Goal: Task Accomplishment & Management: Manage account settings

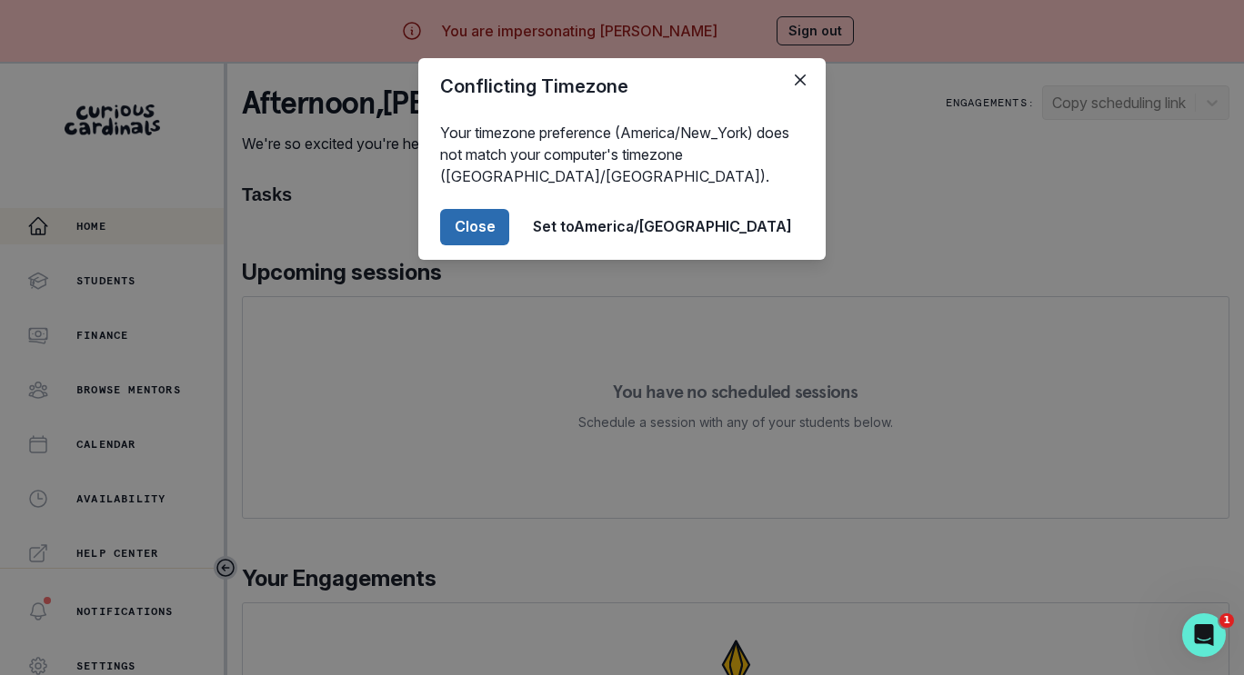
click at [509, 235] on button "Close" at bounding box center [474, 227] width 69 height 36
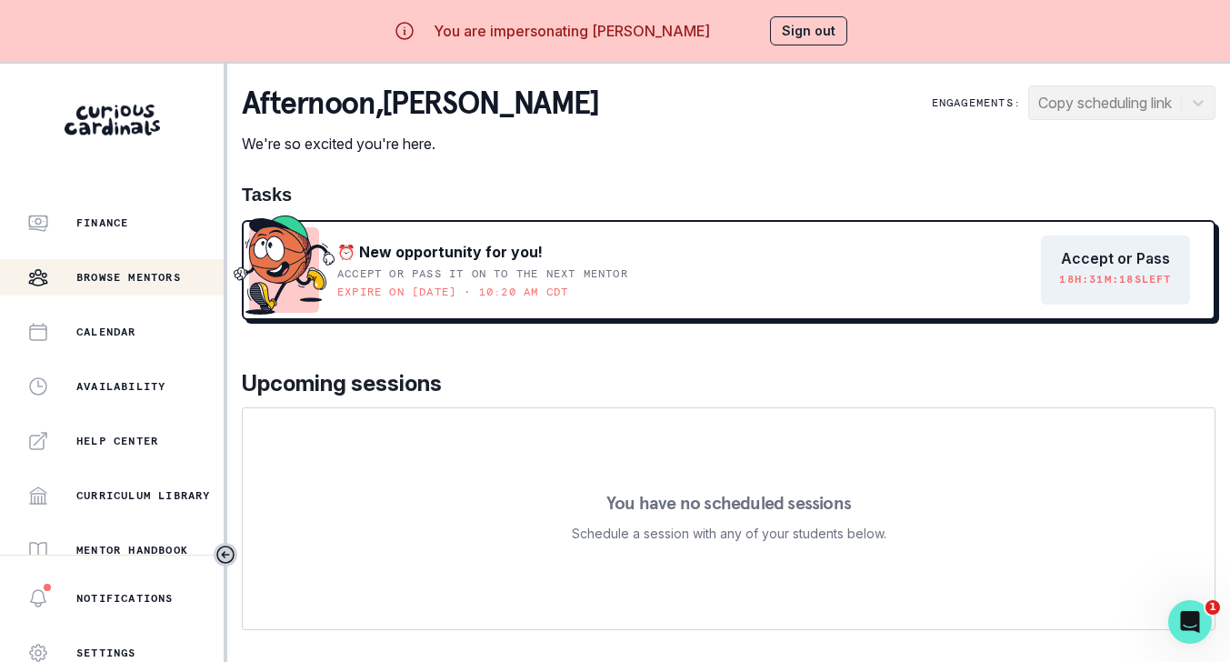
scroll to position [77, 0]
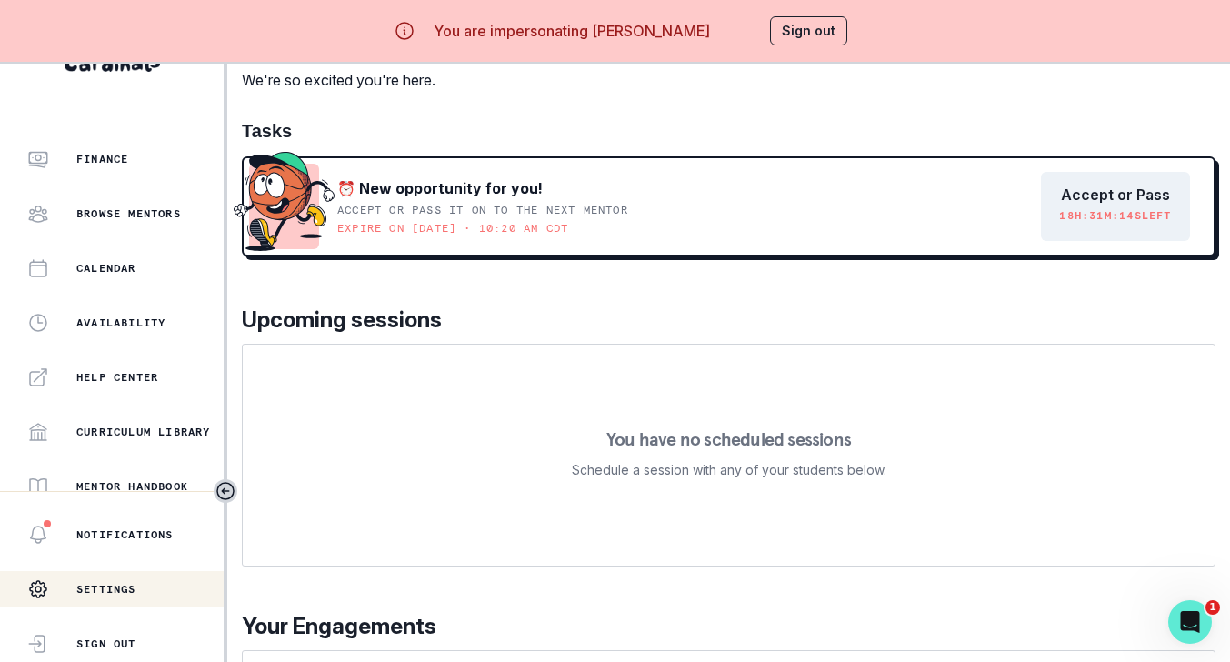
click at [122, 574] on div "Settings" at bounding box center [81, 589] width 109 height 36
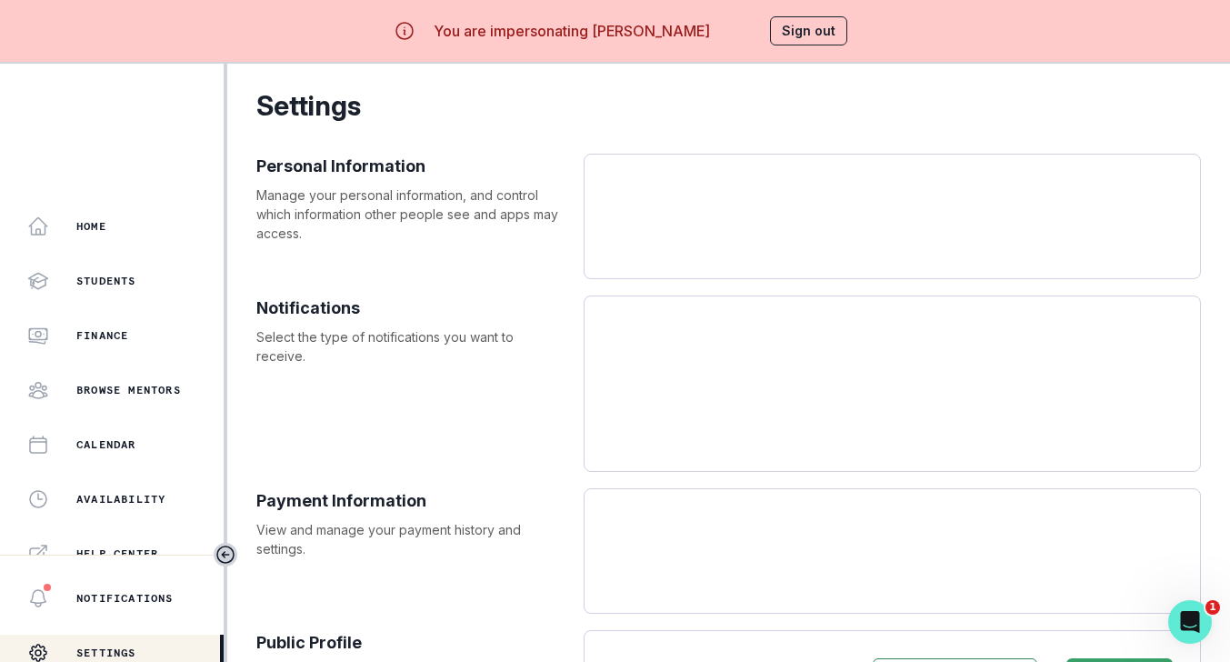
select select "America/New_York"
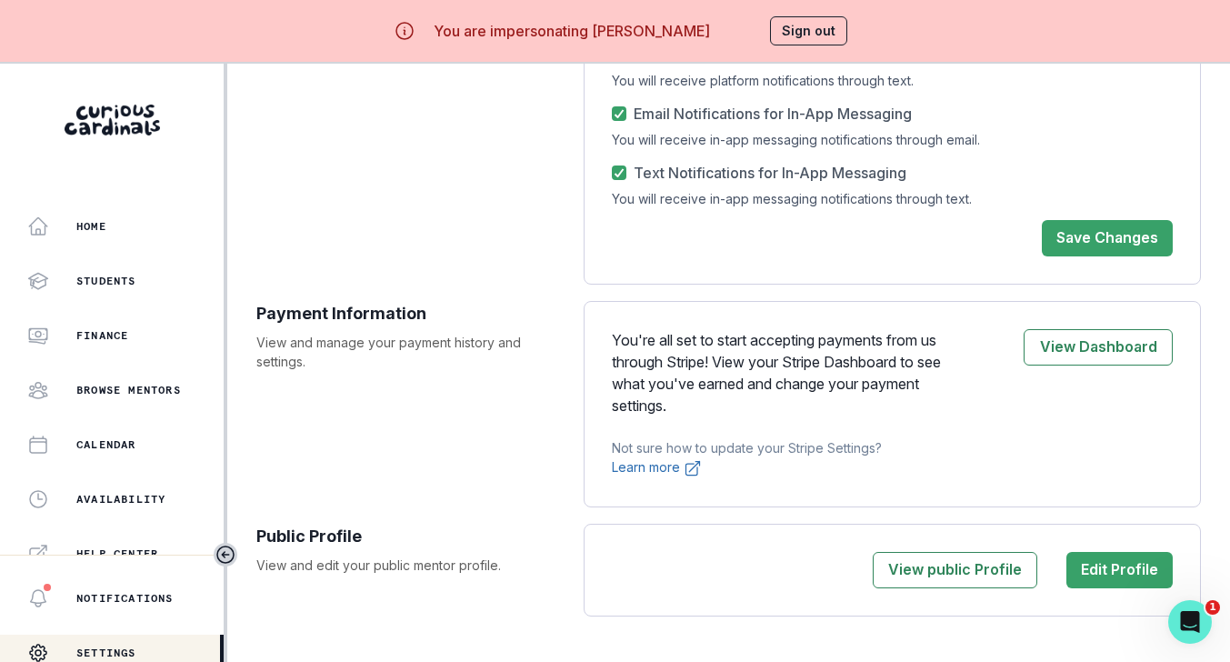
scroll to position [77, 0]
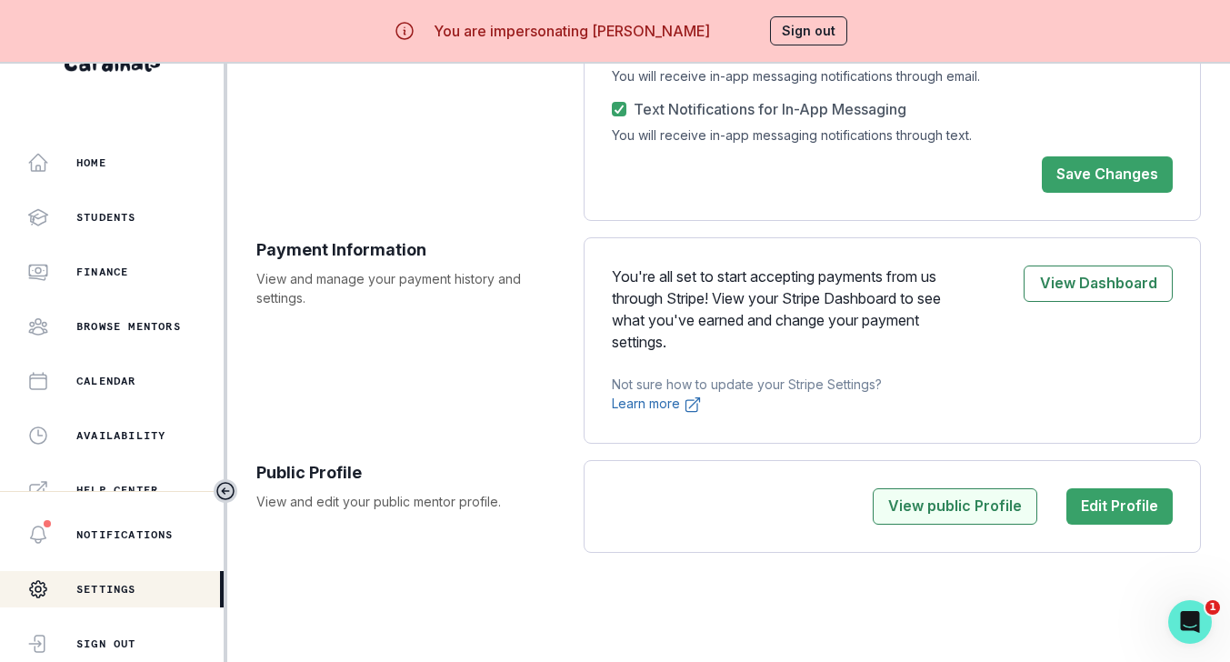
click at [978, 517] on button "View public Profile" at bounding box center [955, 506] width 165 height 36
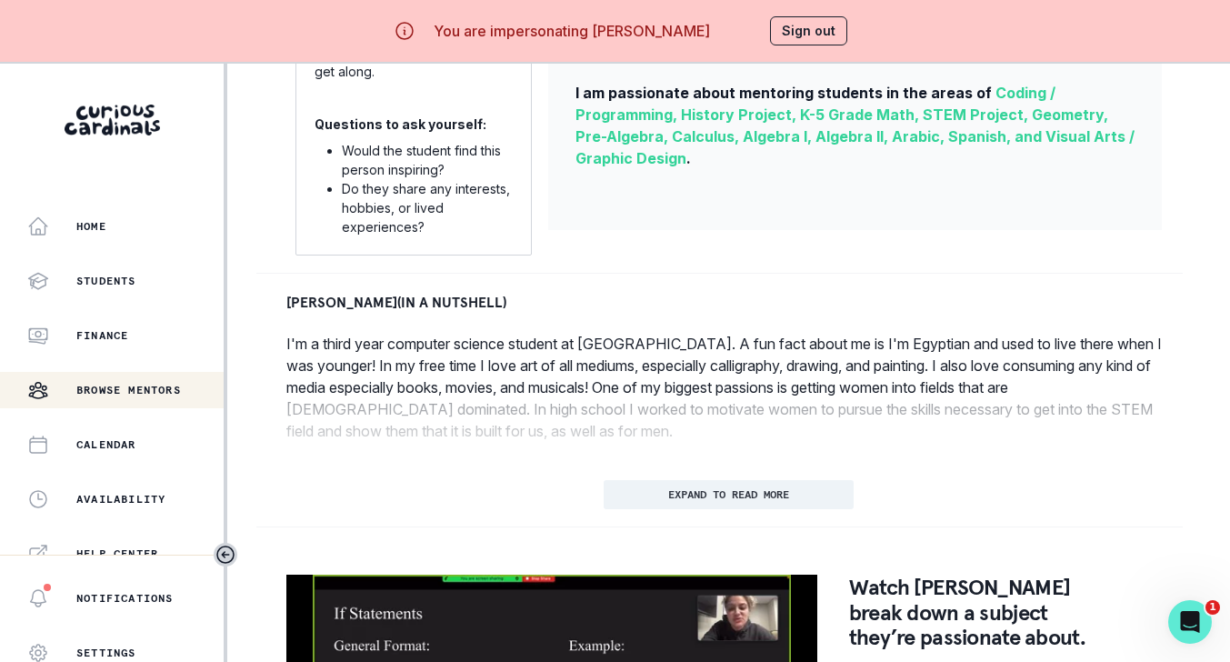
scroll to position [687, 0]
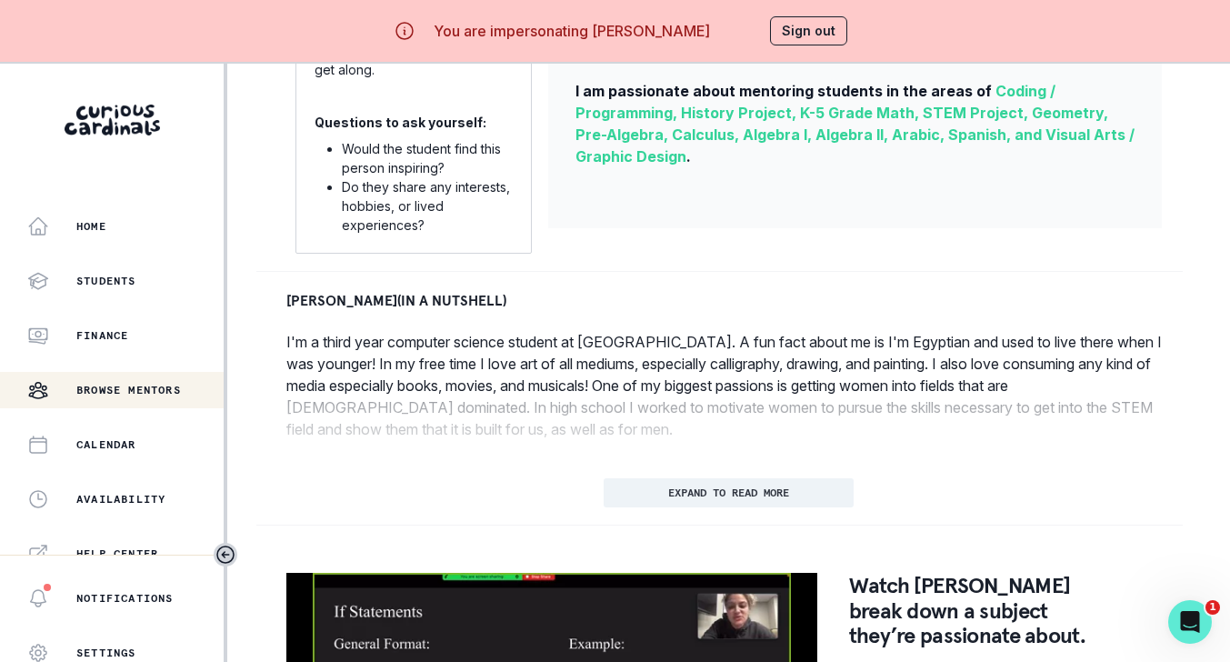
click at [405, 345] on p "I'm a third year computer science student at [GEOGRAPHIC_DATA]. A fun fact abou…" at bounding box center [728, 385] width 884 height 109
click at [640, 471] on div at bounding box center [740, 434] width 908 height 73
click at [674, 499] on p "EXPAND TO READ MORE" at bounding box center [728, 492] width 121 height 13
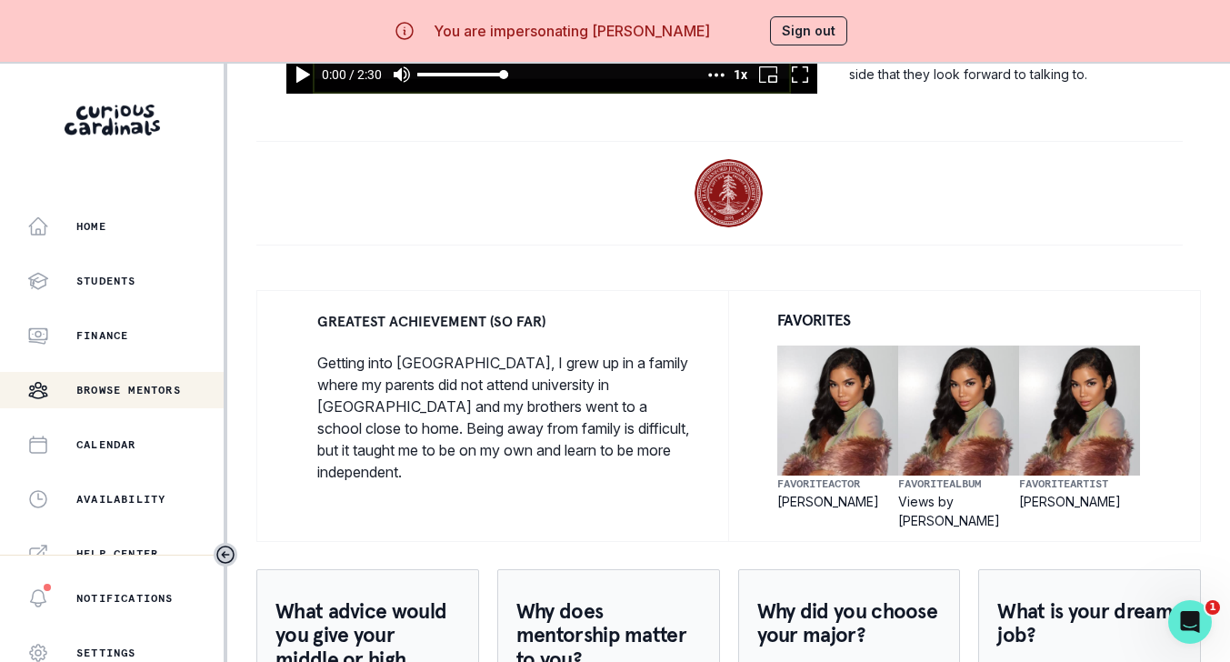
scroll to position [1398, 0]
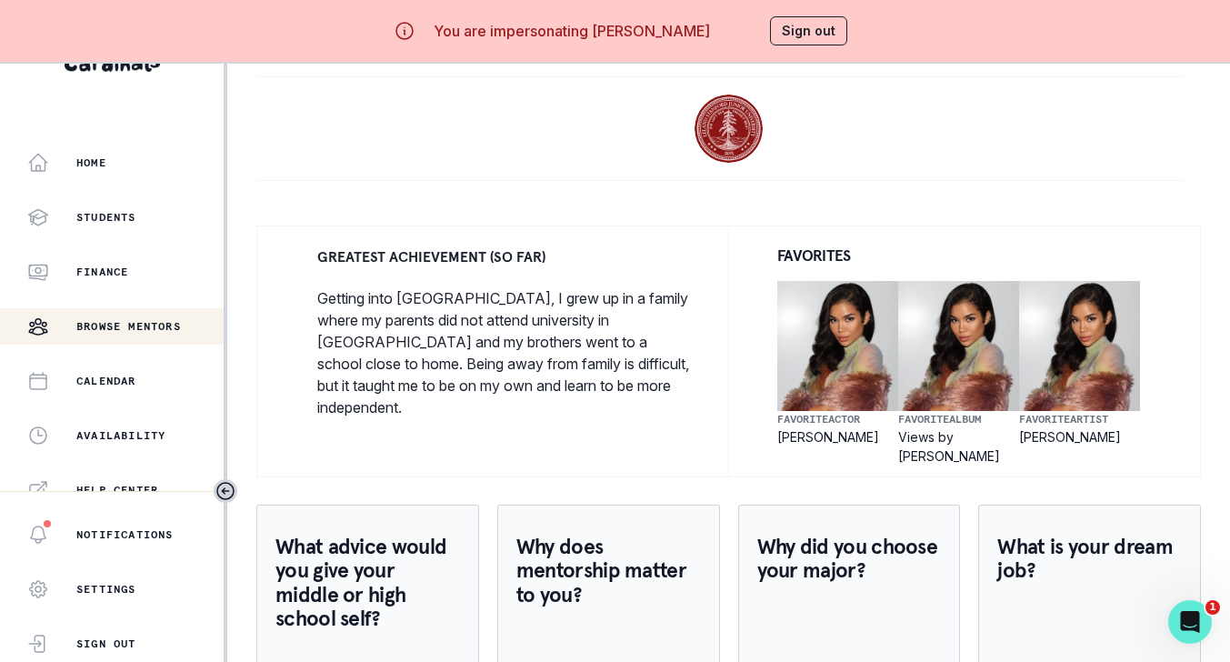
select select "America/New_York"
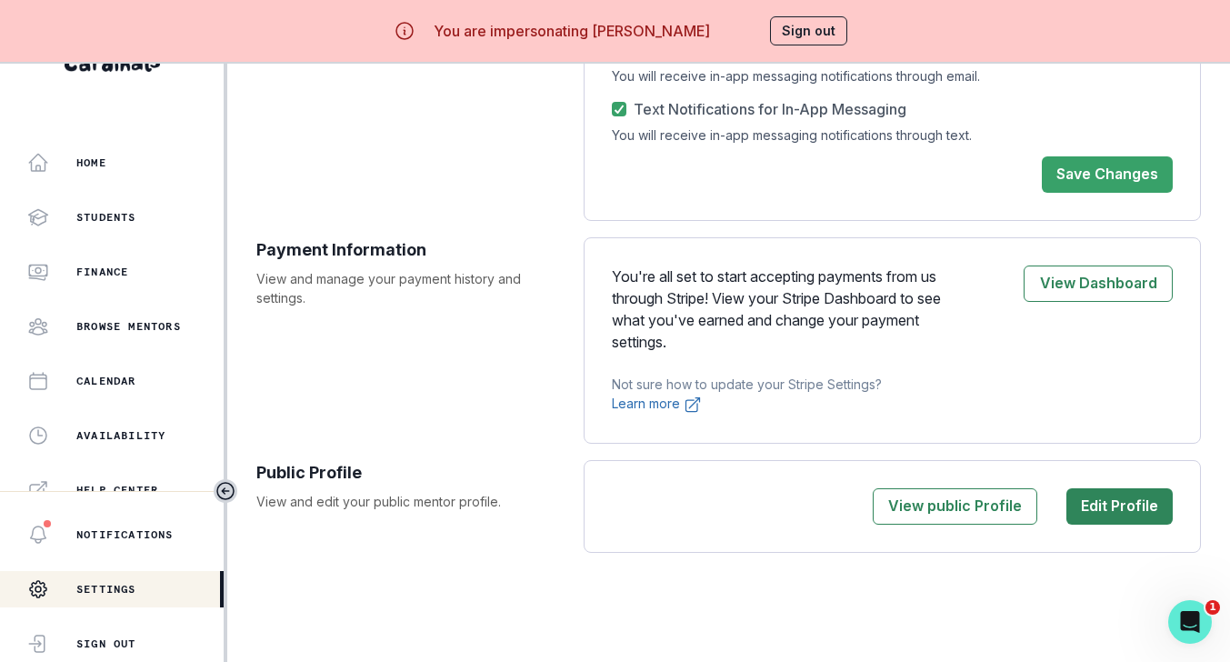
click at [1072, 494] on button "Edit Profile" at bounding box center [1119, 506] width 106 height 36
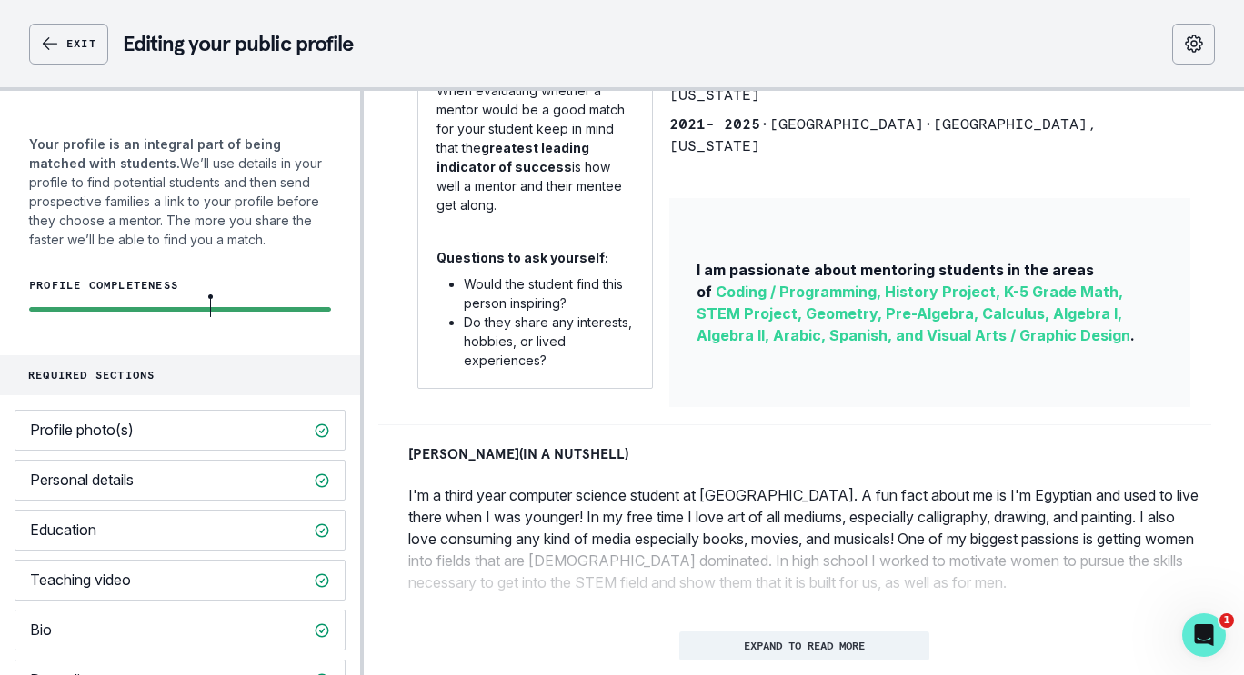
scroll to position [60, 0]
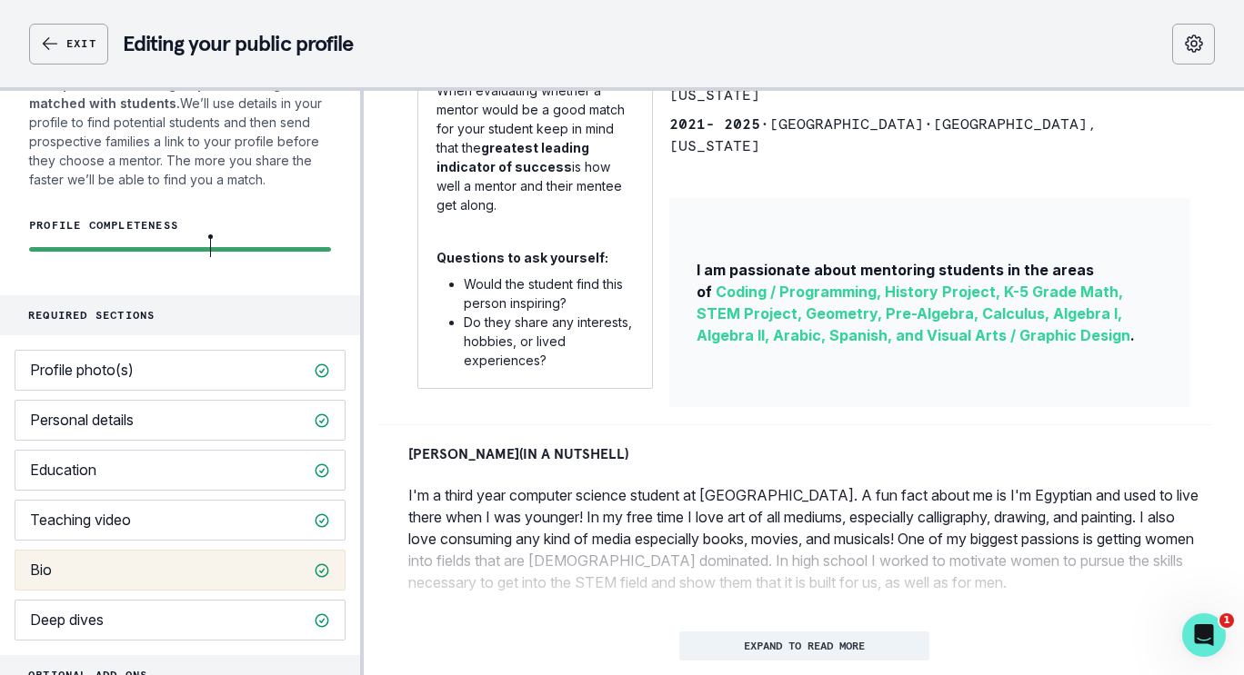
click at [121, 572] on button "Bio" at bounding box center [180, 570] width 331 height 41
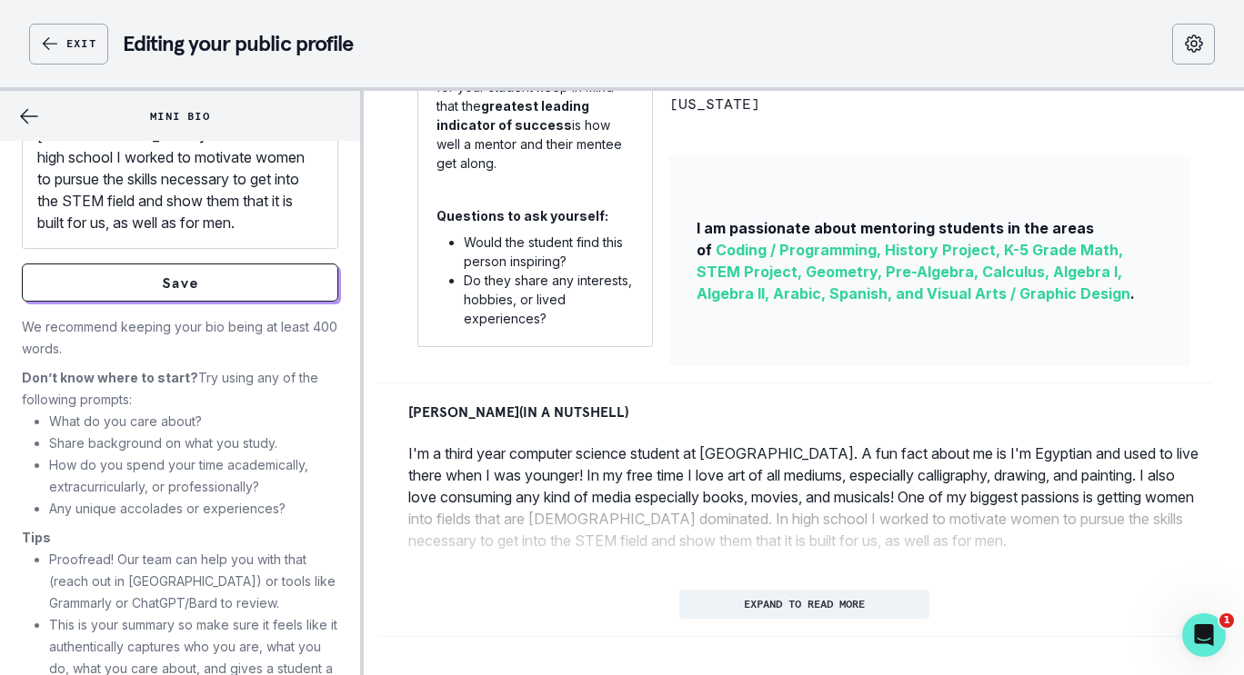
scroll to position [378, 0]
click at [145, 233] on p "I'm a third year computer science student at [GEOGRAPHIC_DATA]. A fun fact abou…" at bounding box center [179, 68] width 285 height 327
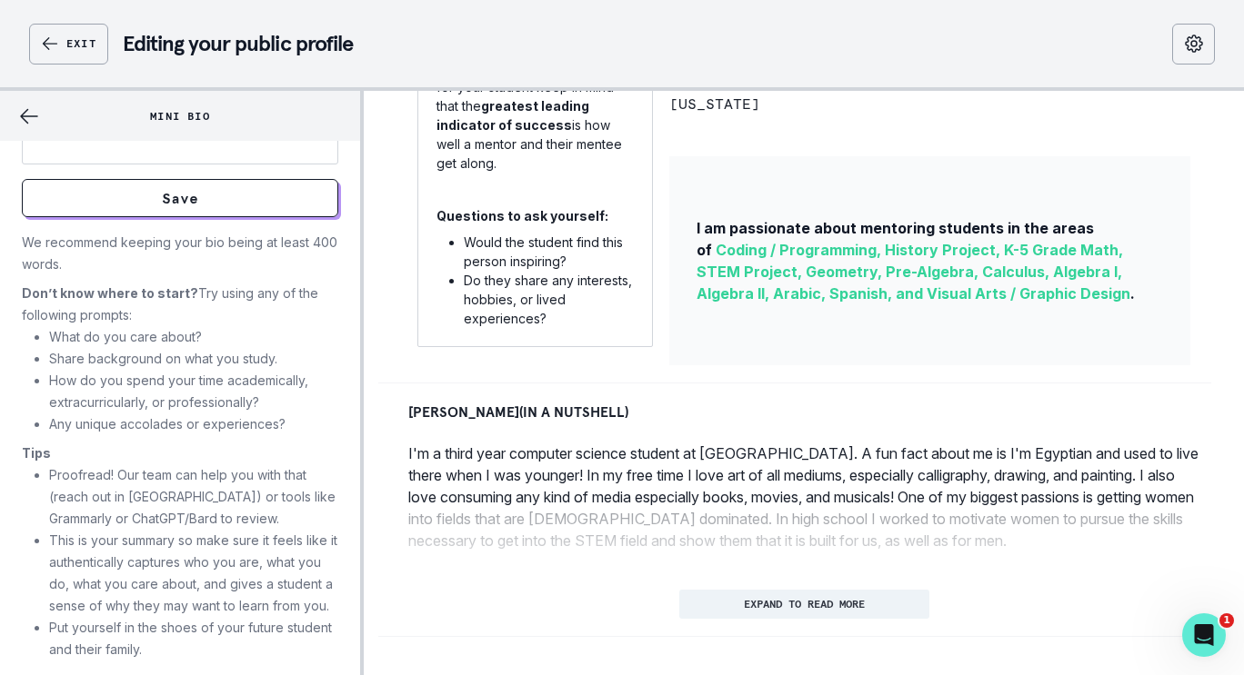
scroll to position [0, 0]
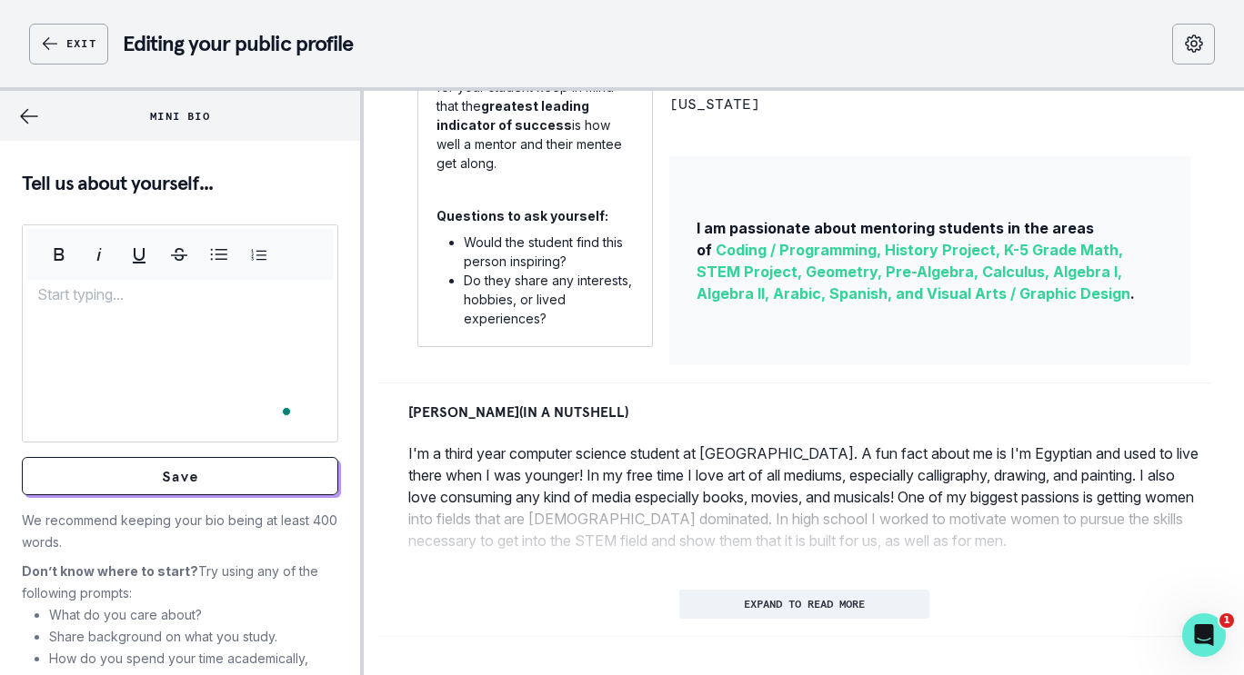
click at [133, 299] on p "To enrich screen reader interactions, please activate Accessibility in Grammarl…" at bounding box center [179, 295] width 285 height 22
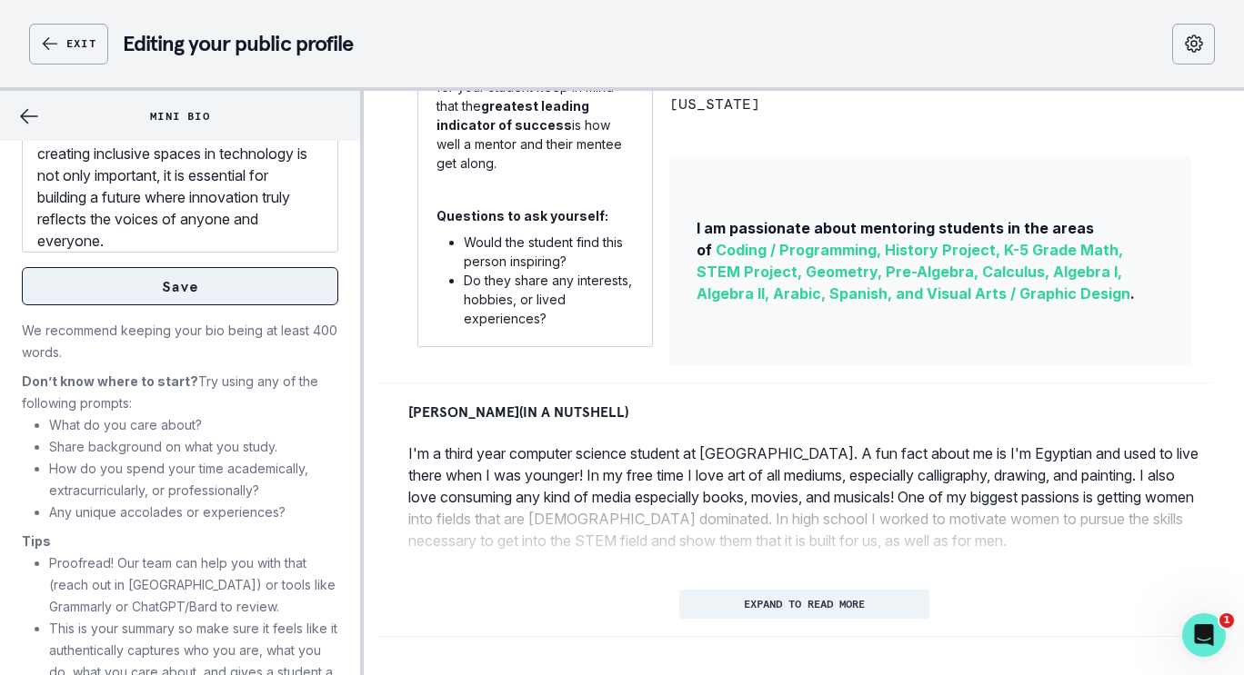
click at [175, 305] on button "Save" at bounding box center [180, 286] width 316 height 38
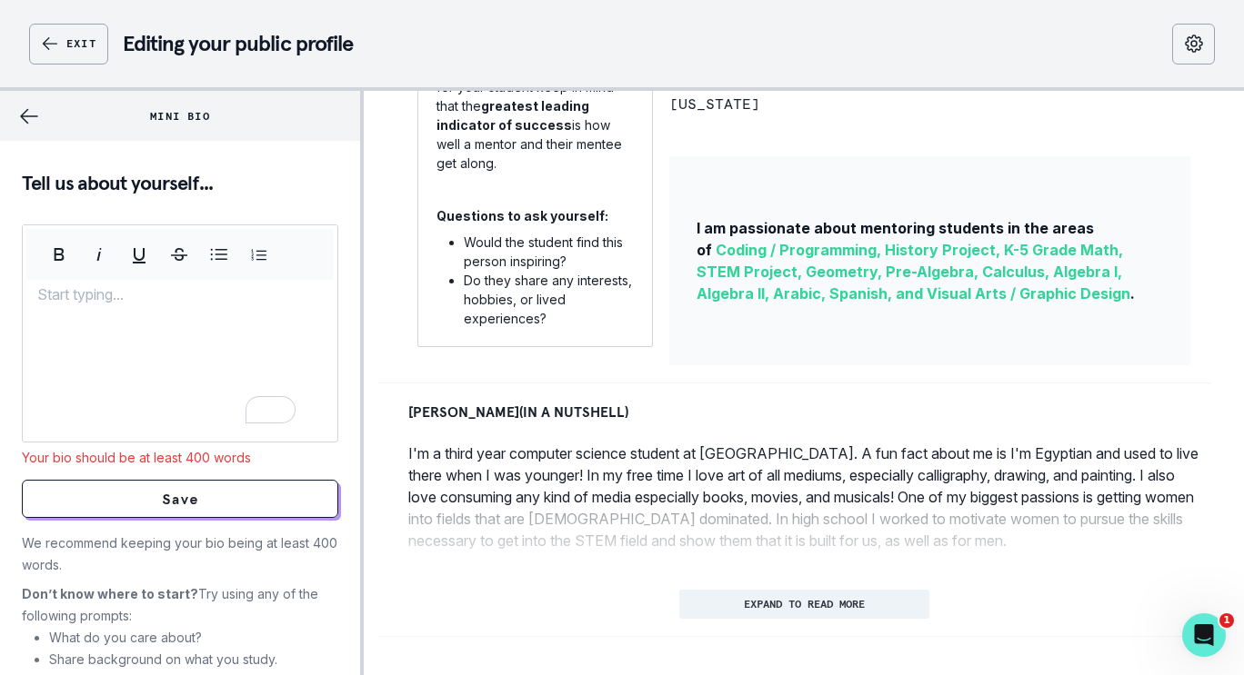
click at [90, 315] on div "To enrich screen reader interactions, please activate Accessibility in Grammarl…" at bounding box center [180, 361] width 315 height 155
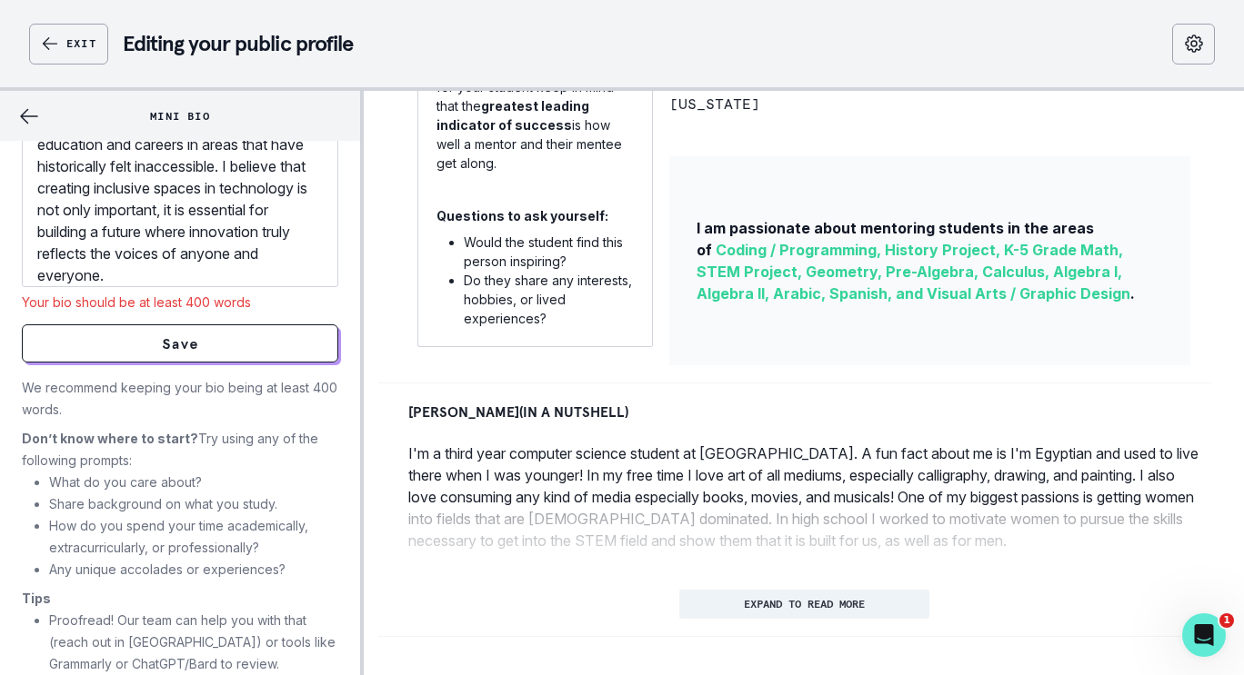
scroll to position [1356, 0]
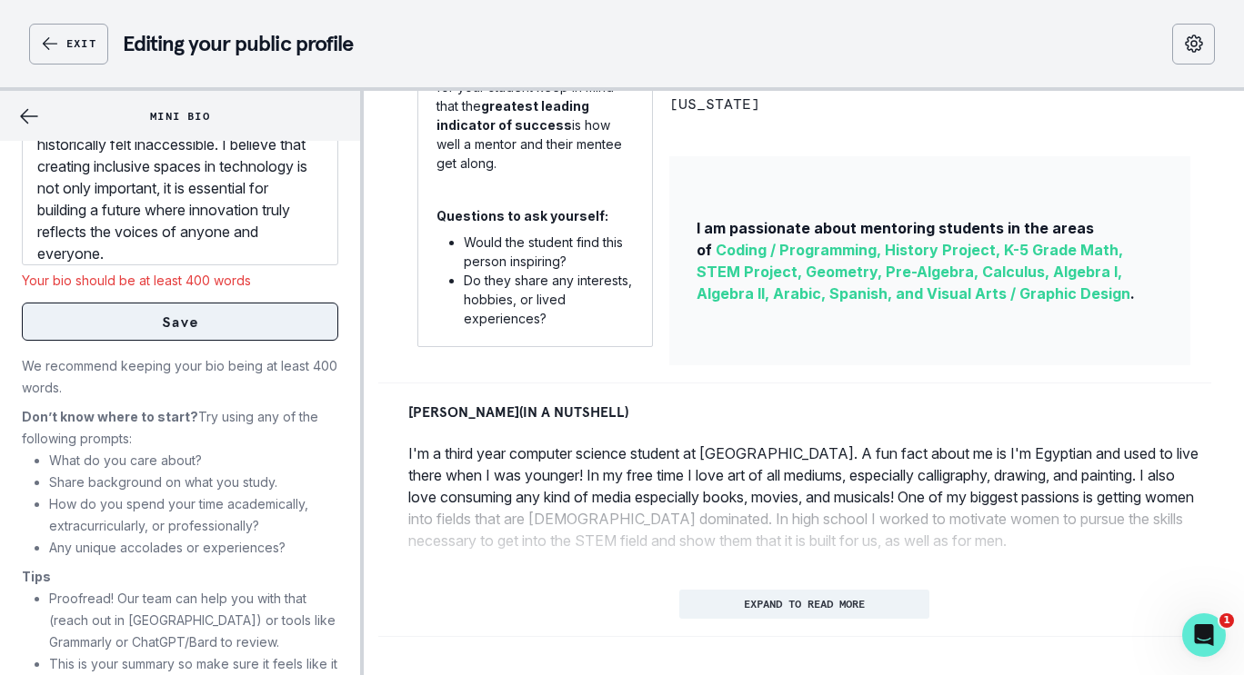
click at [126, 337] on button "Save" at bounding box center [180, 322] width 316 height 38
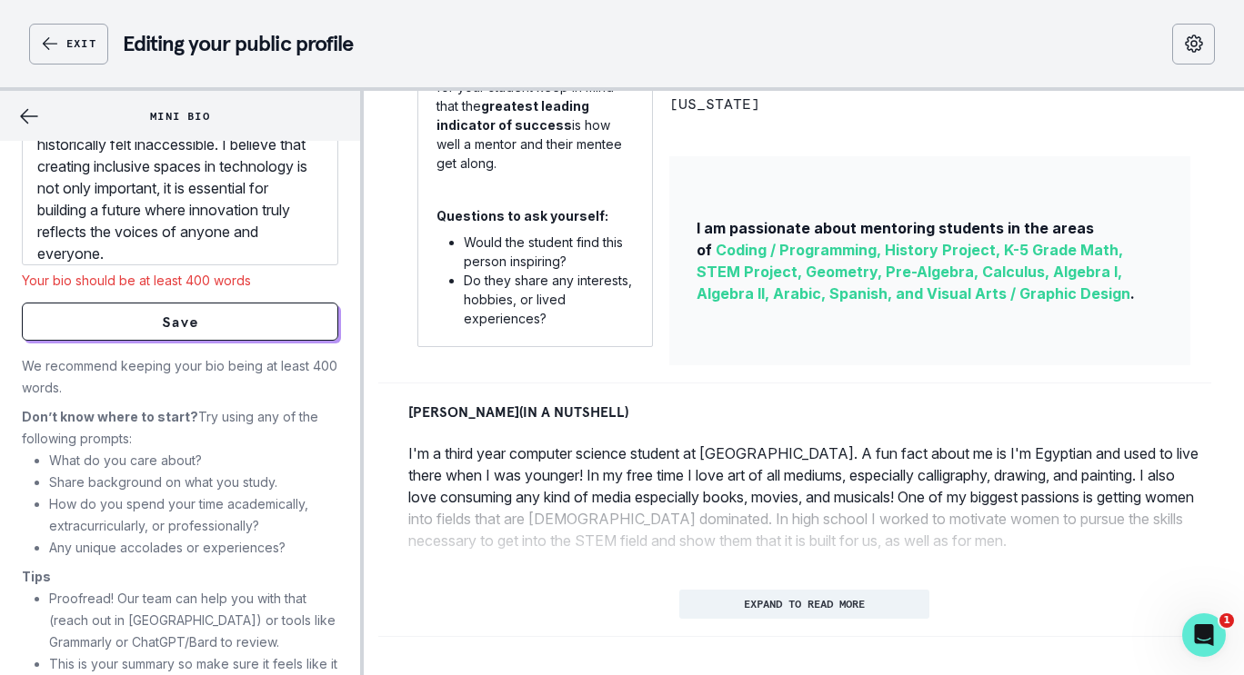
click at [234, 464] on li "What do you care about?" at bounding box center [193, 461] width 289 height 22
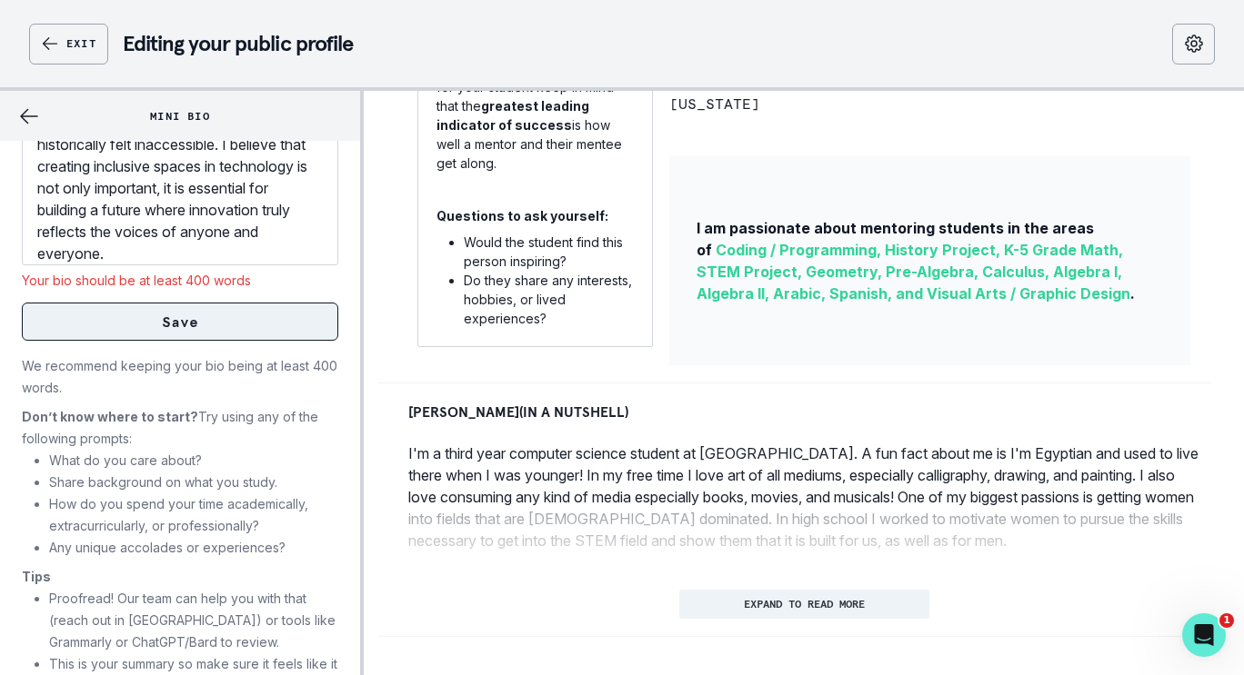
click at [239, 341] on button "Save" at bounding box center [180, 322] width 316 height 38
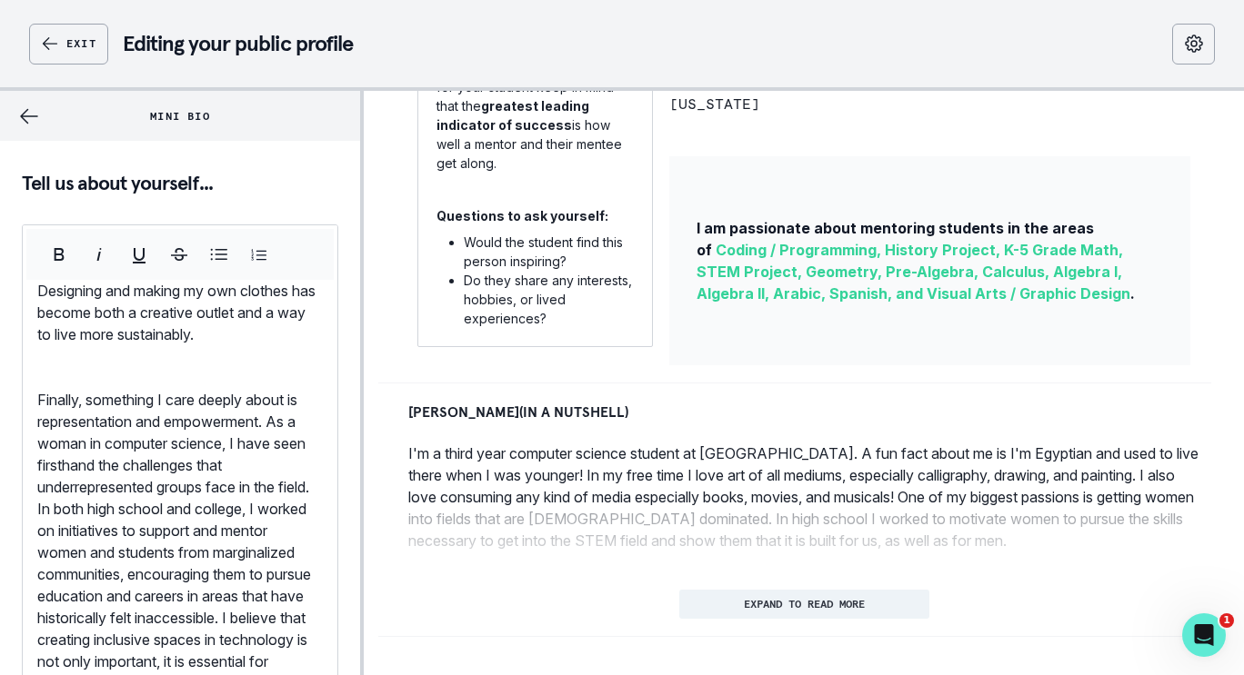
click at [153, 345] on p "To enrich screen reader interactions, please activate Accessibility in Grammarl…" at bounding box center [179, 367] width 285 height 44
click at [40, 389] on p "Finally, something I care deeply about is representation and empowerment. As a …" at bounding box center [179, 563] width 285 height 349
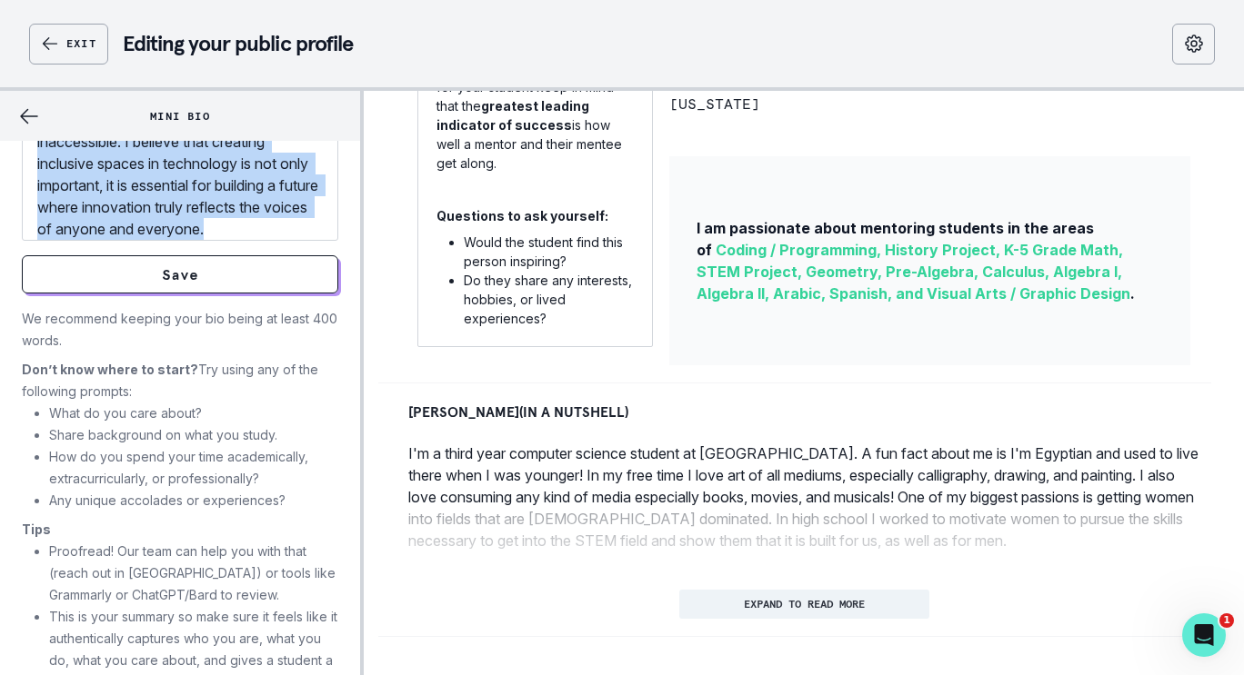
drag, startPoint x: 36, startPoint y: 294, endPoint x: 187, endPoint y: 242, distance: 159.5
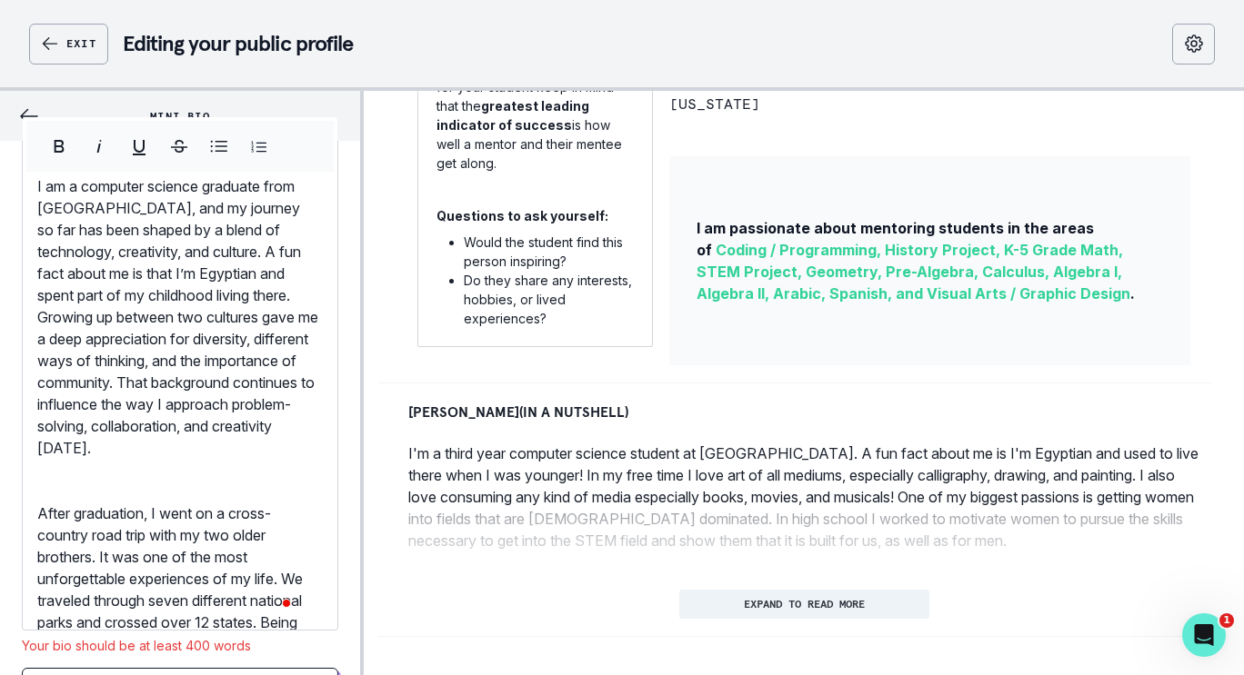
click at [40, 534] on p "After graduation, I went on a cross-country road trip with my two older brother…" at bounding box center [179, 655] width 285 height 305
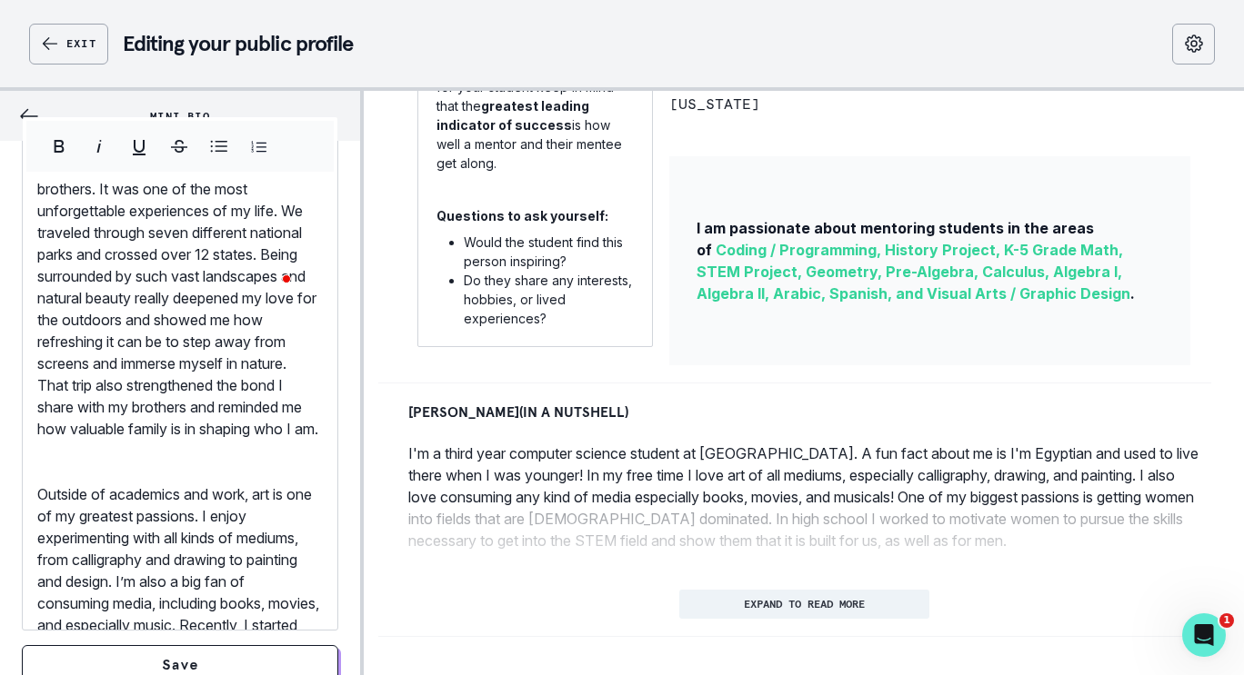
click at [39, 555] on p "Outside of academics and work, art is one of my greatest passions. I enjoy expe…" at bounding box center [179, 636] width 285 height 305
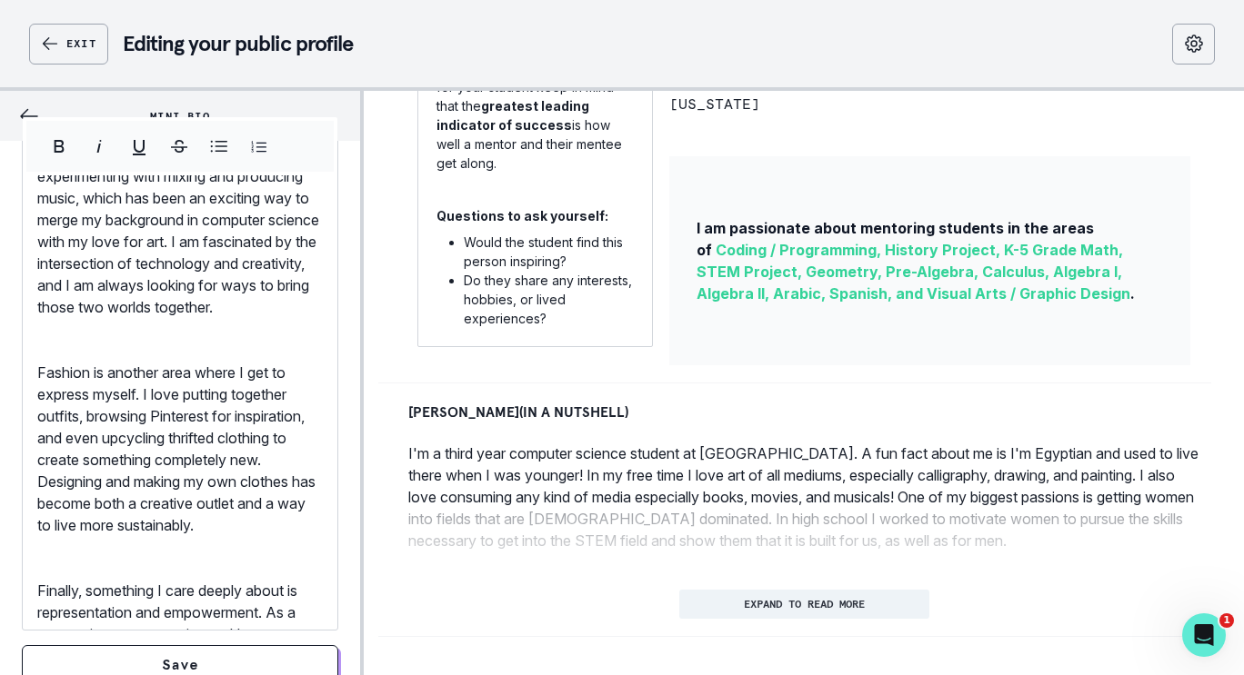
click at [37, 501] on p "Fashion is another area where I get to express myself. I love putting together …" at bounding box center [179, 449] width 285 height 175
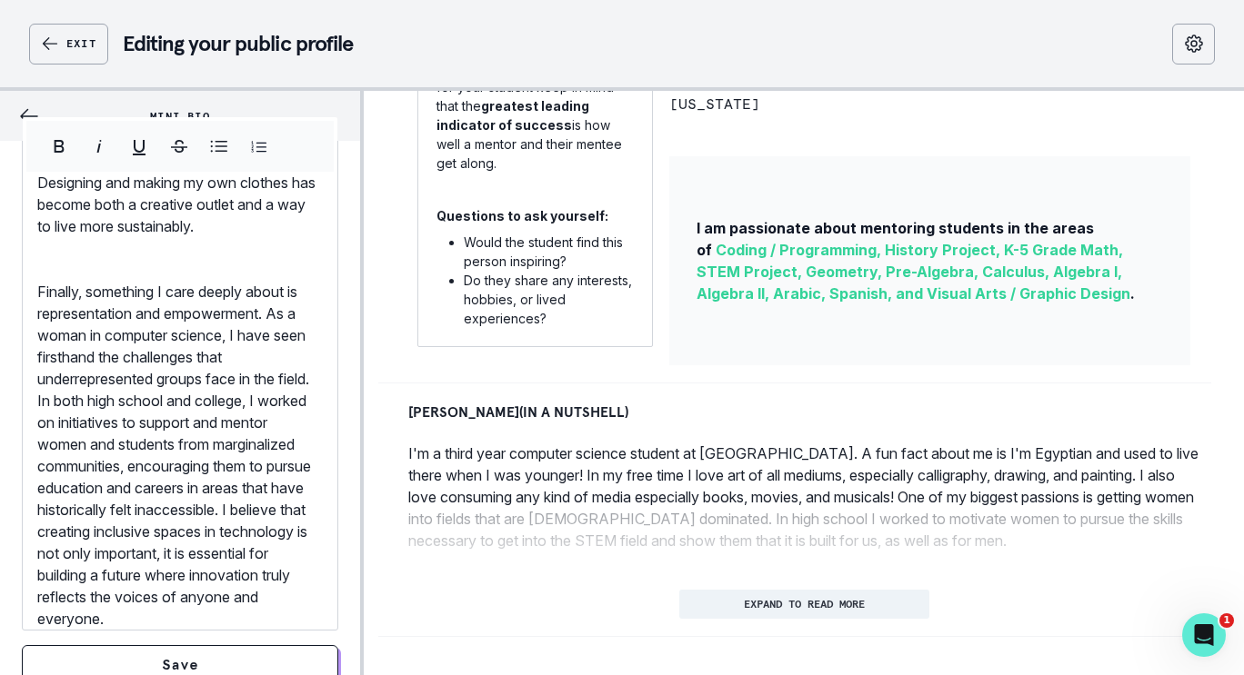
click at [43, 321] on p "Finally, something I care deeply about is representation and empowerment. As a …" at bounding box center [179, 455] width 285 height 349
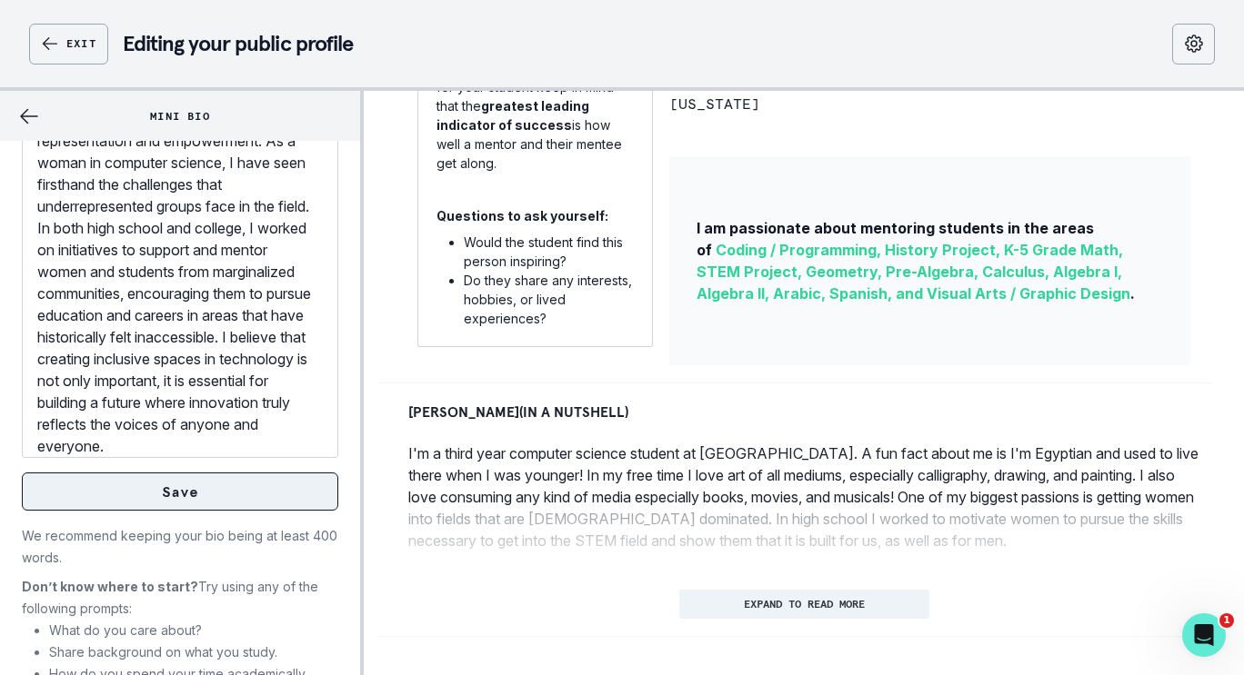
click at [110, 497] on button "Save" at bounding box center [180, 492] width 316 height 38
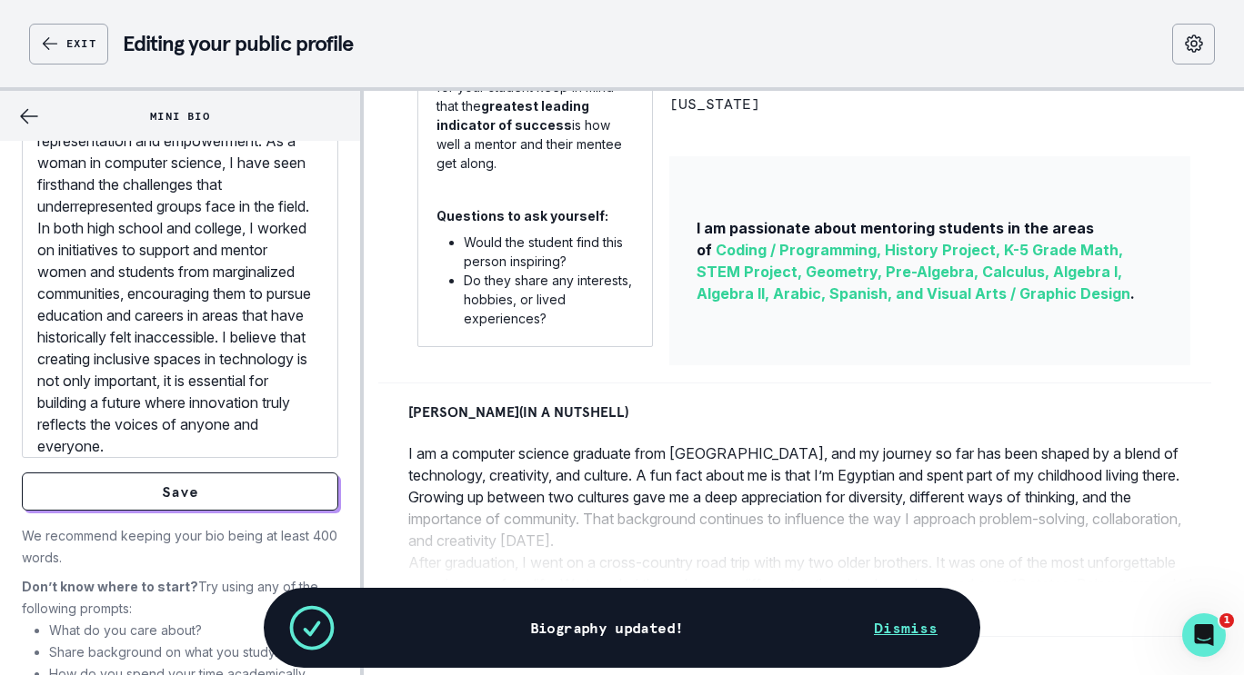
click at [919, 629] on button "Dismiss" at bounding box center [905, 628] width 107 height 36
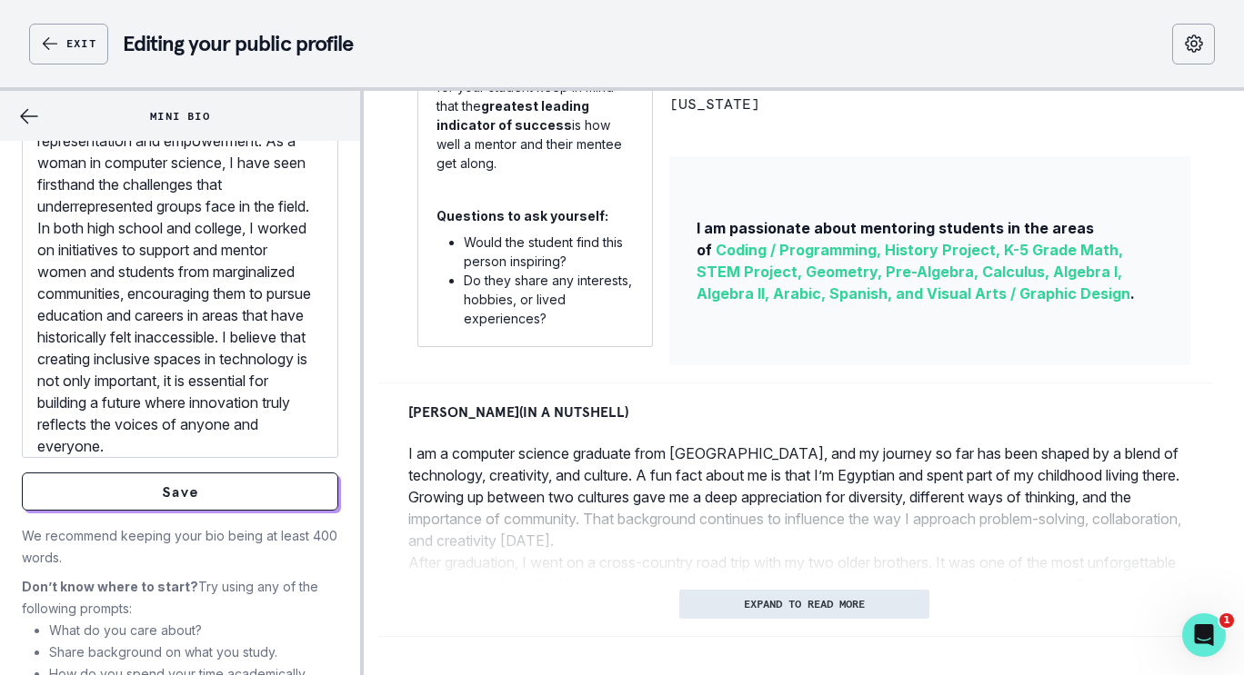
click at [811, 601] on p "EXPAND TO READ MORE" at bounding box center [804, 604] width 121 height 13
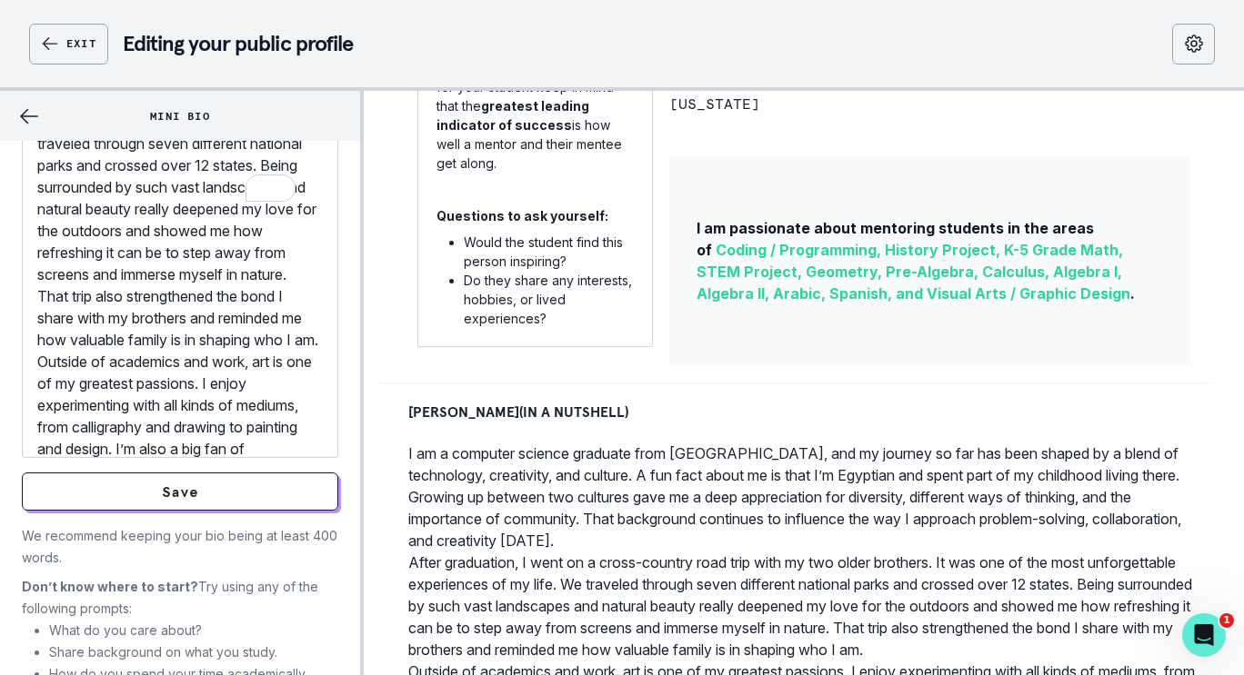
click at [40, 431] on p "Outside of academics and work, art is one of my greatest passions. I enjoy expe…" at bounding box center [179, 503] width 285 height 305
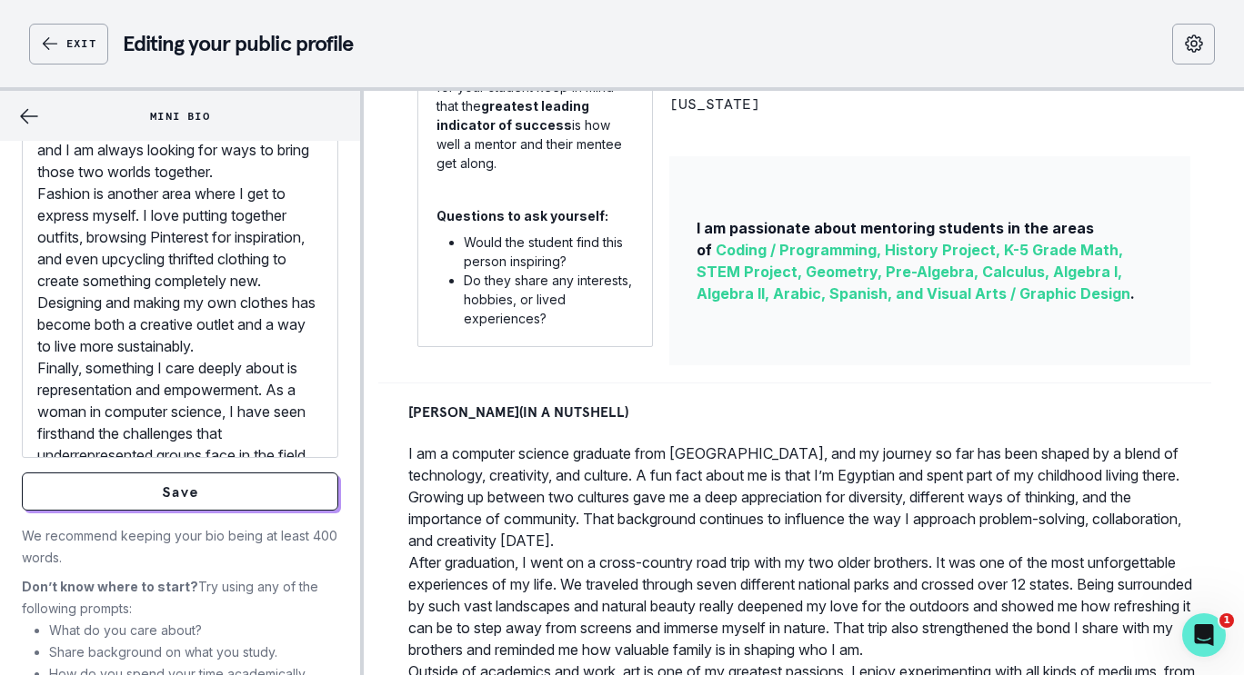
click at [45, 325] on p "Fashion is another area where I get to express myself. I love putting together …" at bounding box center [179, 270] width 285 height 175
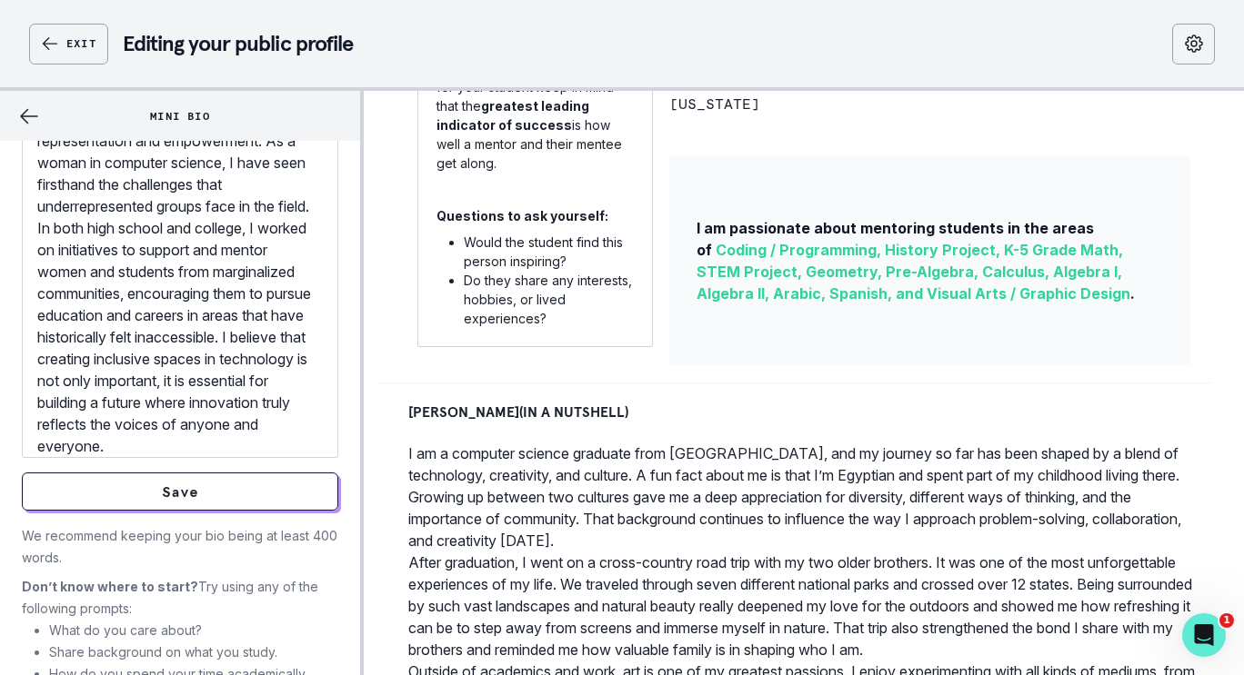
click at [39, 252] on p "Finally, something I care deeply about is representation and empowerment. As a …" at bounding box center [179, 282] width 285 height 349
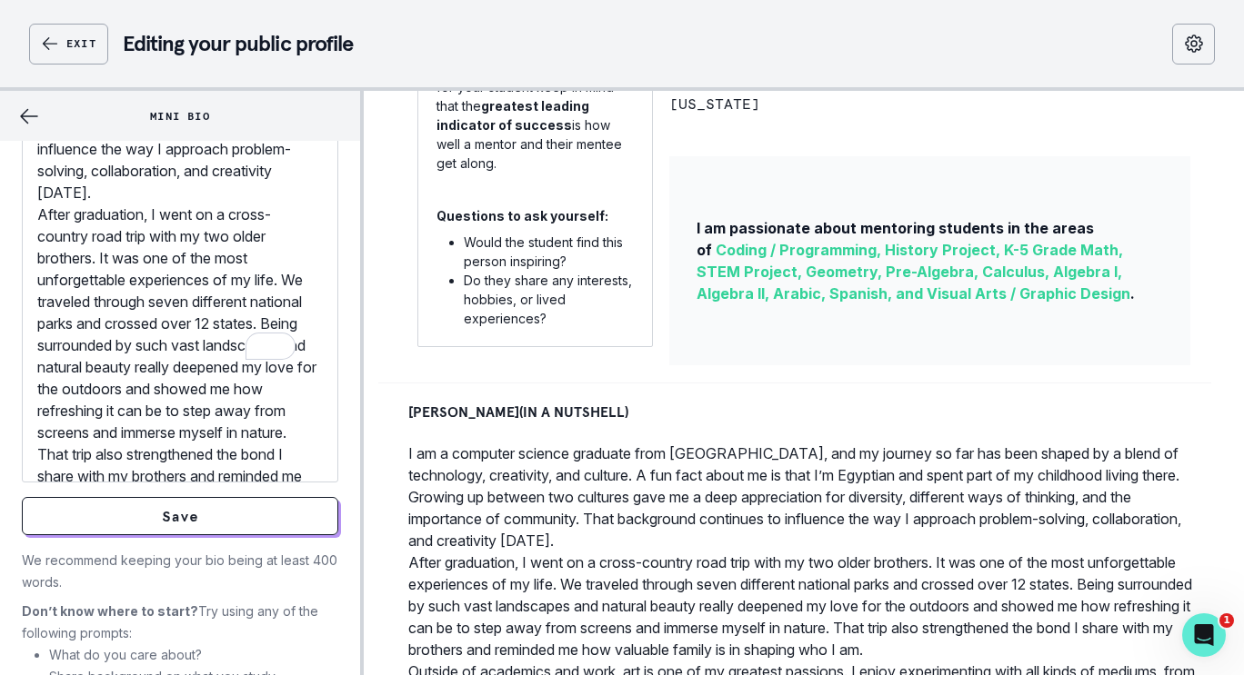
click at [41, 245] on p "After graduation, I went on a cross-country road trip with my two older brother…" at bounding box center [179, 356] width 285 height 305
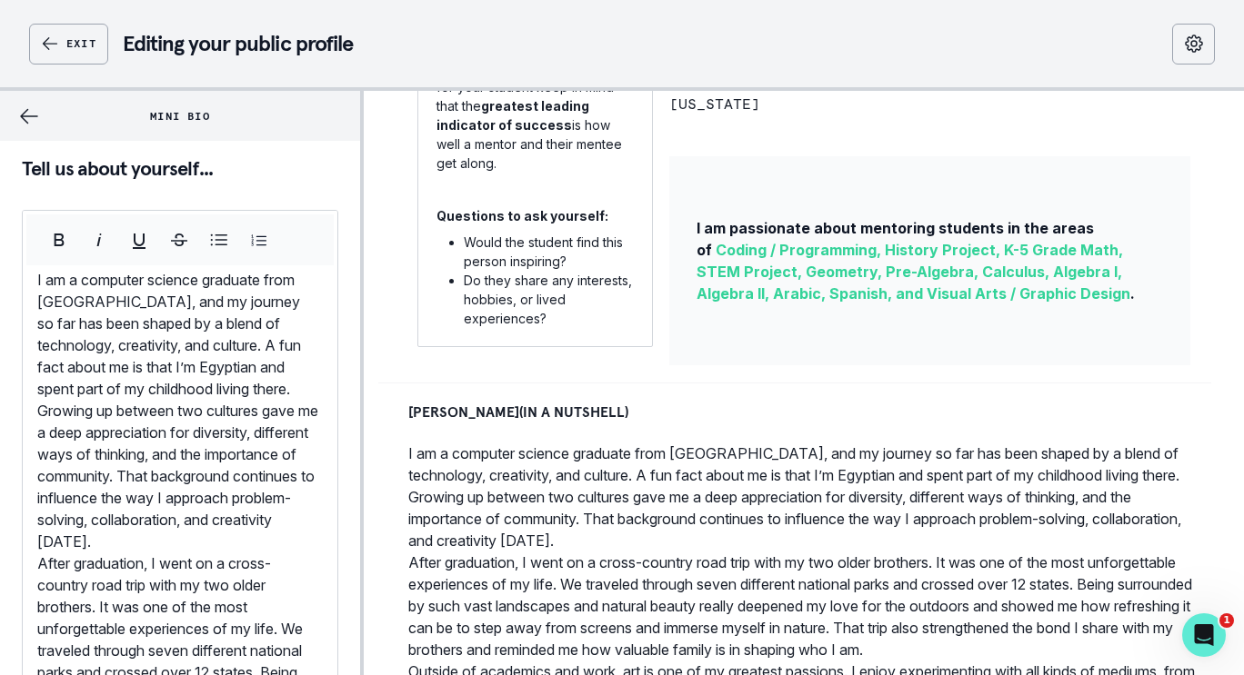
click at [36, 280] on div "I am a computer science graduate from [GEOGRAPHIC_DATA], and my journey so far …" at bounding box center [180, 496] width 315 height 455
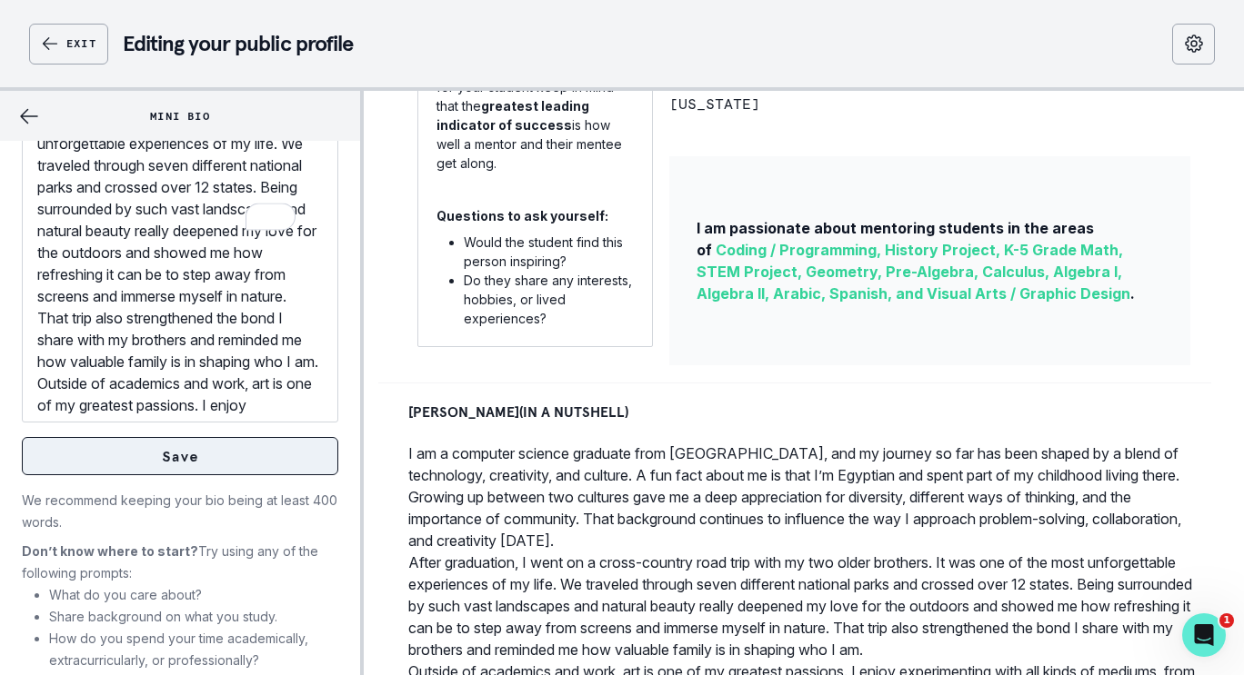
click at [175, 475] on button "Save" at bounding box center [180, 456] width 316 height 38
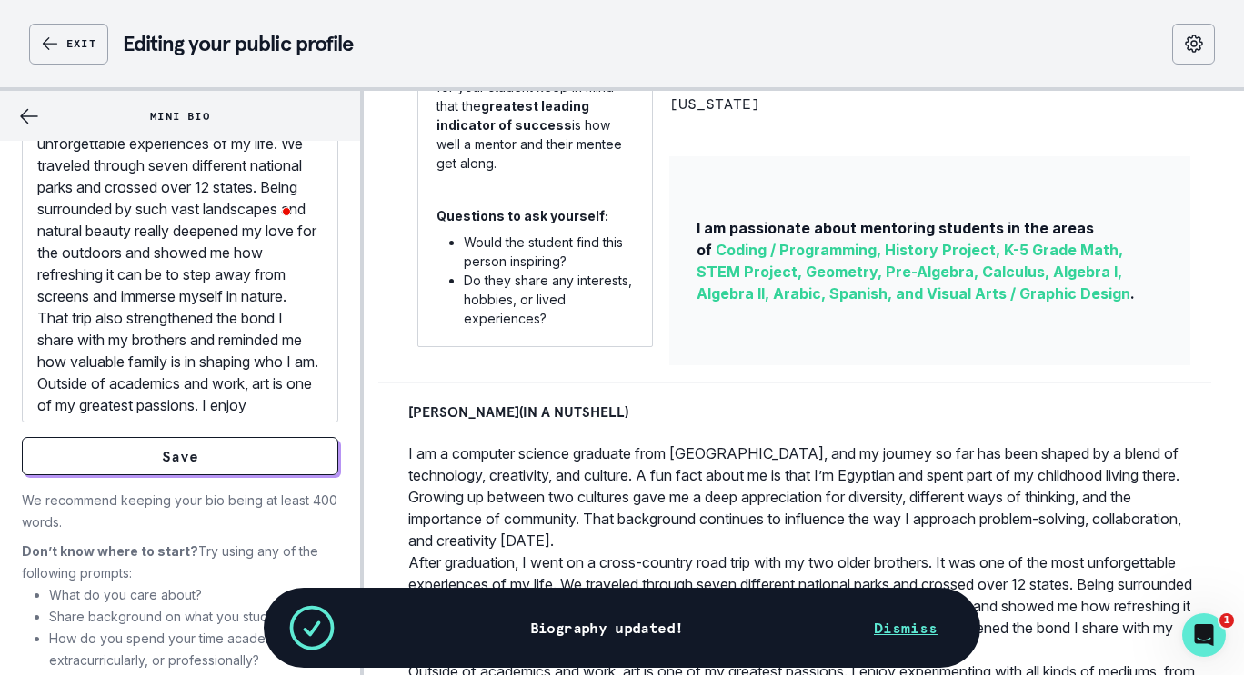
click at [896, 614] on button "Dismiss" at bounding box center [905, 628] width 107 height 36
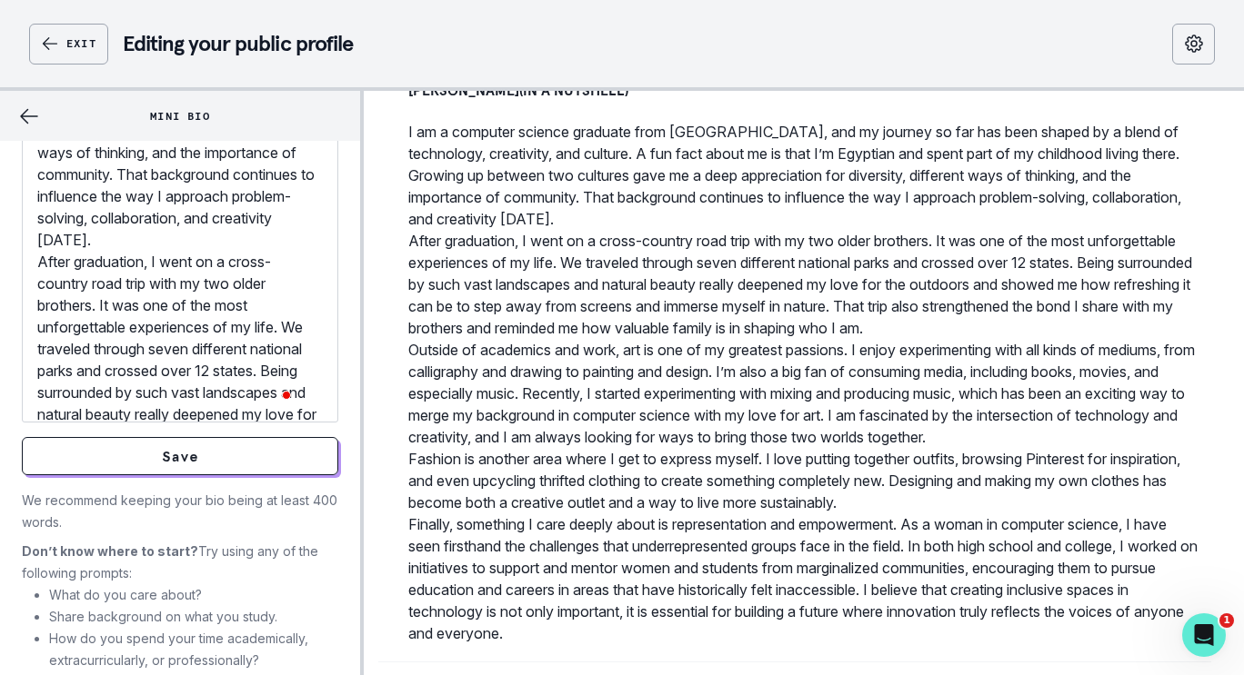
click at [282, 251] on p "I am a computer science graduate from [GEOGRAPHIC_DATA], and my journey so far …" at bounding box center [179, 109] width 285 height 284
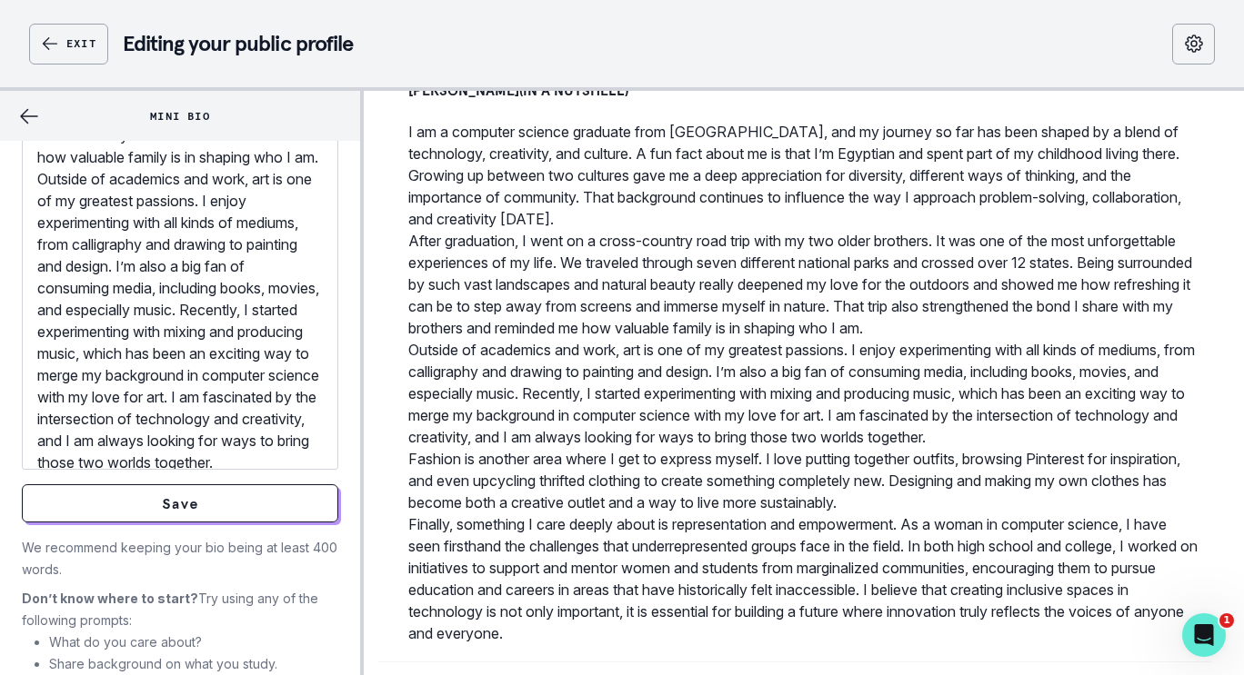
click at [257, 168] on p "After graduation, I went on a cross-country road trip with my two older brother…" at bounding box center [179, 15] width 285 height 305
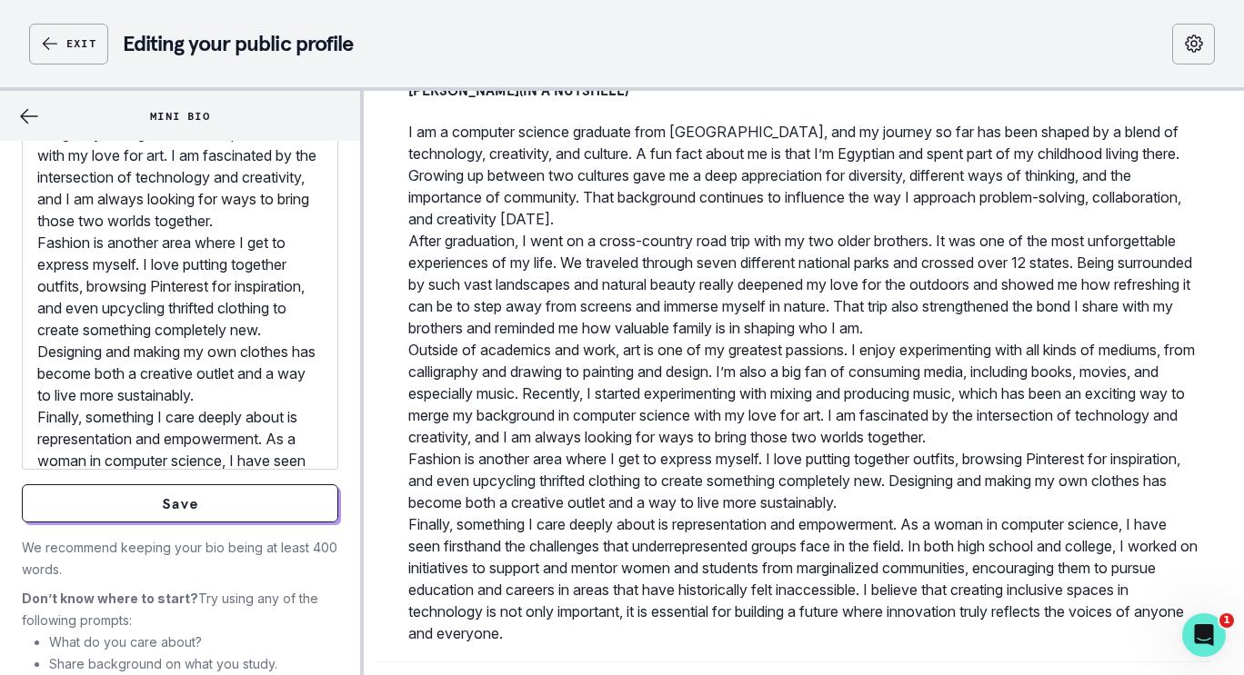
click at [147, 232] on p "Outside of academics and work, art is one of my greatest passions. I enjoy expe…" at bounding box center [179, 78] width 285 height 305
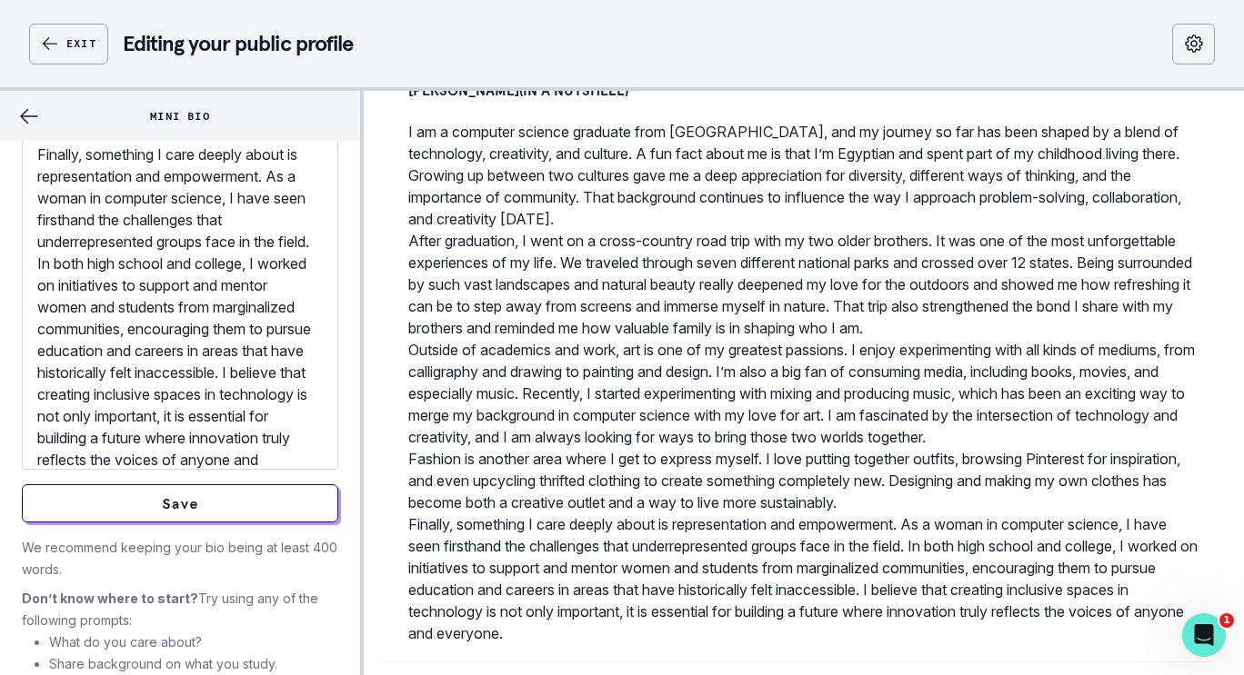
click at [197, 144] on p "Fashion is another area where I get to express myself. I love putting together …" at bounding box center [179, 56] width 285 height 175
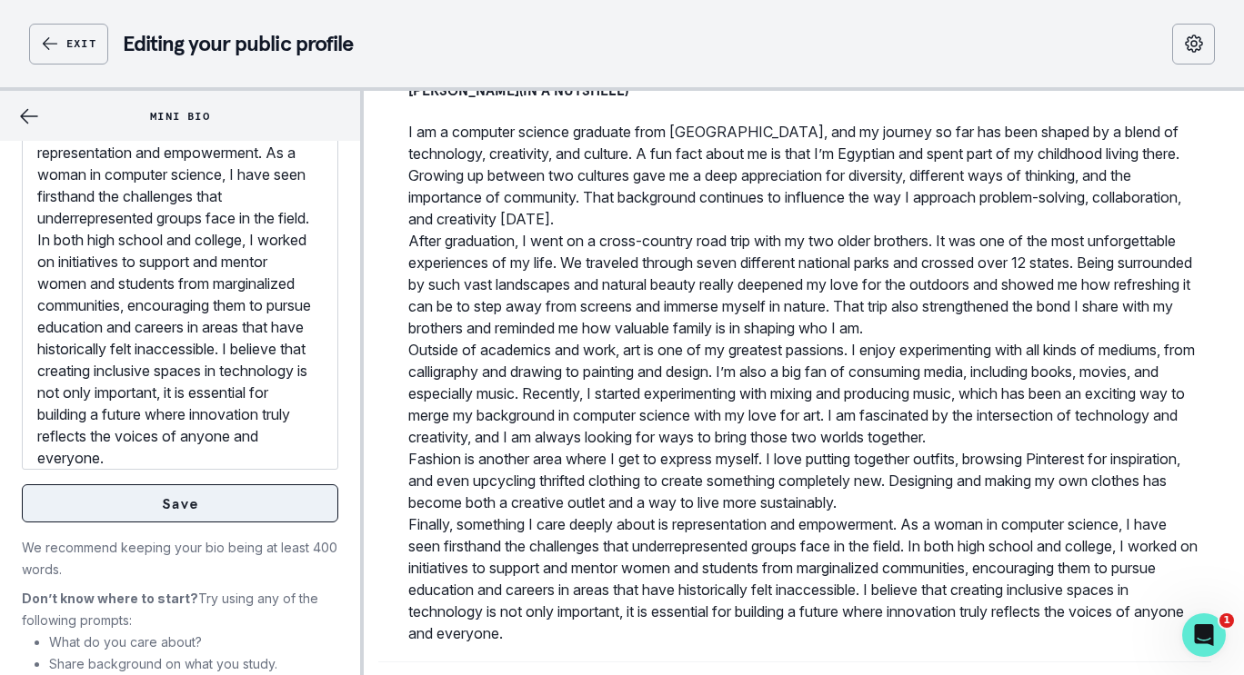
click at [139, 519] on button "Save" at bounding box center [180, 503] width 316 height 38
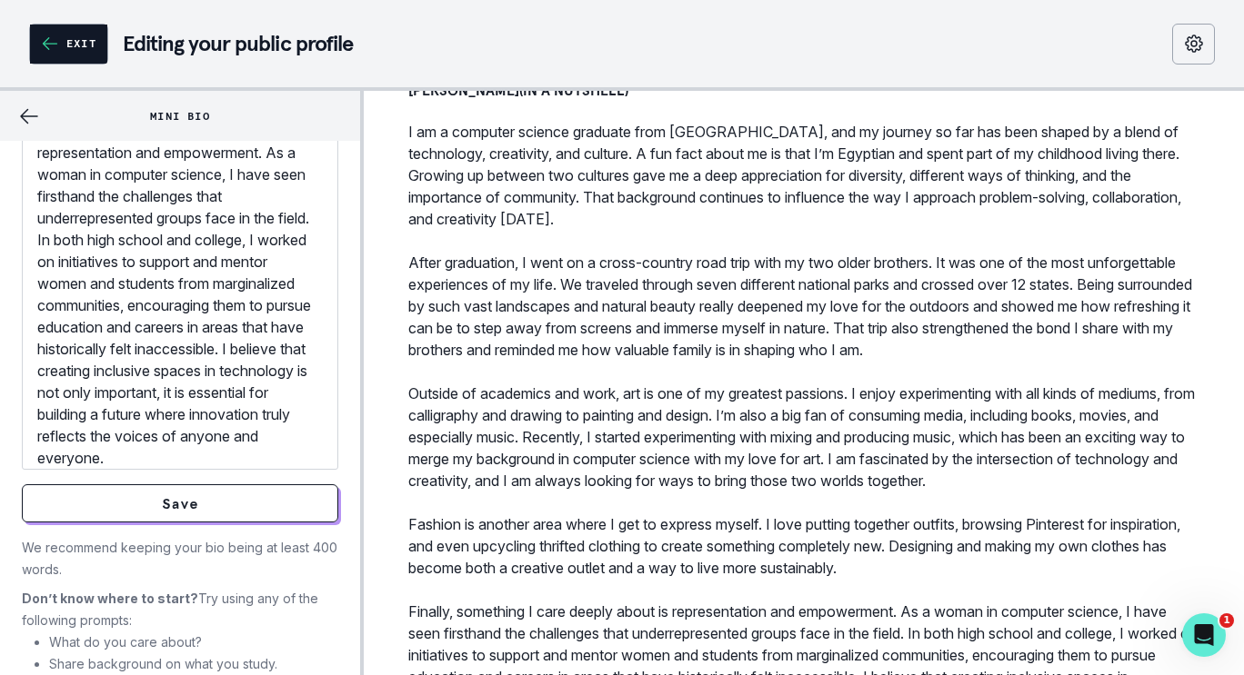
click at [66, 57] on button "Exit" at bounding box center [68, 44] width 77 height 39
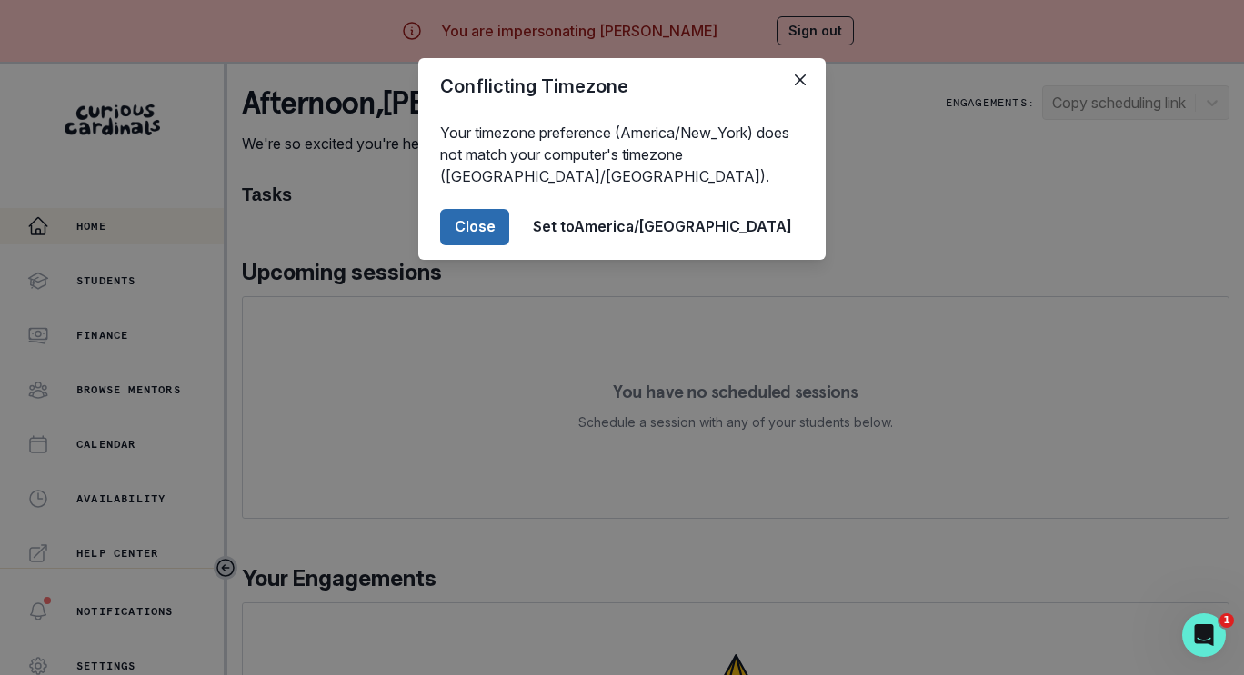
click at [509, 244] on button "Close" at bounding box center [474, 227] width 69 height 36
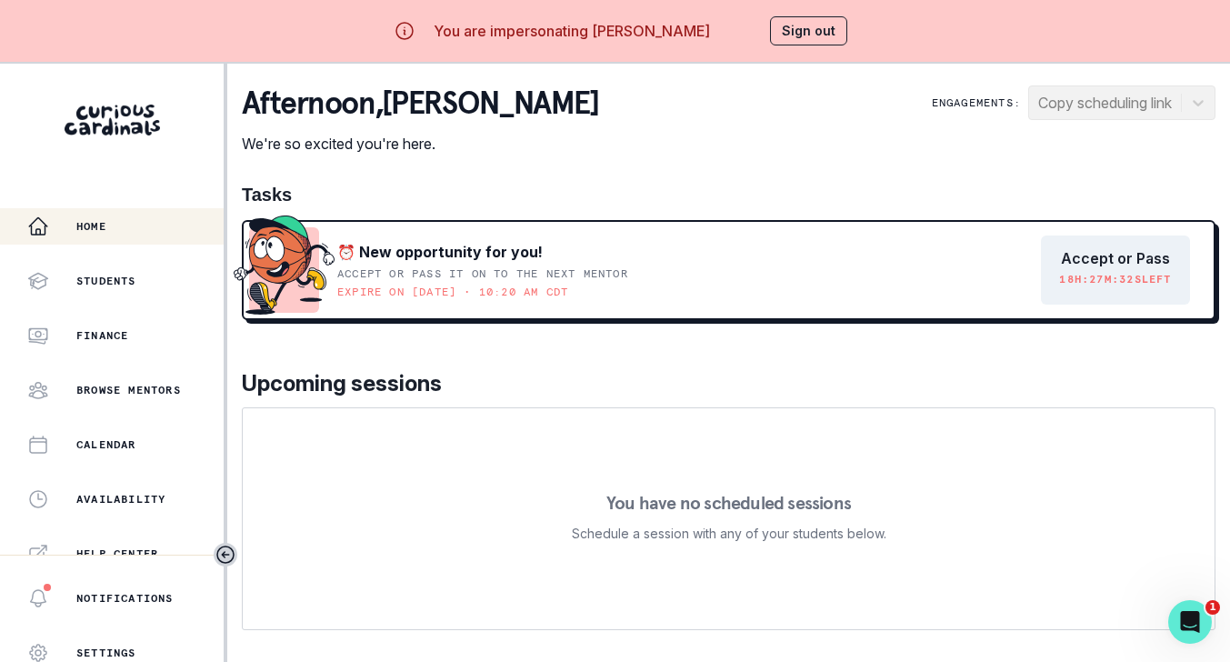
click at [811, 32] on button "Sign out" at bounding box center [808, 30] width 77 height 29
